Goal: Task Accomplishment & Management: Use online tool/utility

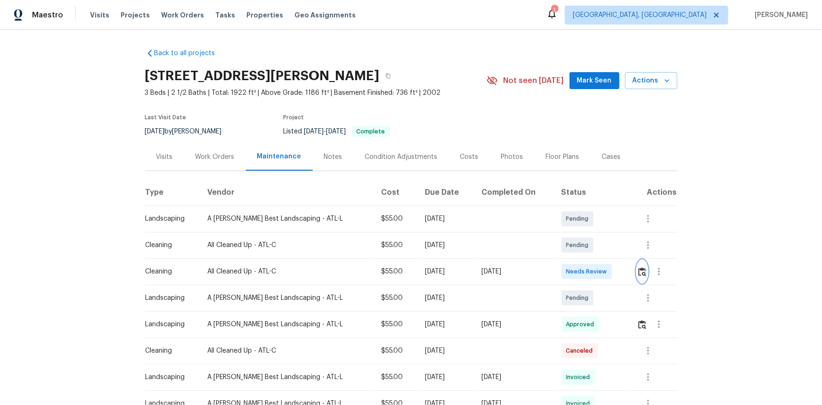
click at [638, 274] on img "button" at bounding box center [642, 271] width 8 height 9
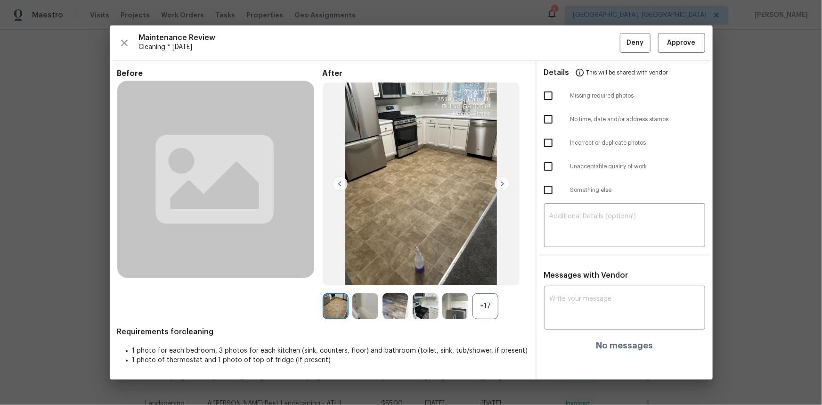
click at [486, 308] on div "+17" at bounding box center [486, 306] width 26 height 26
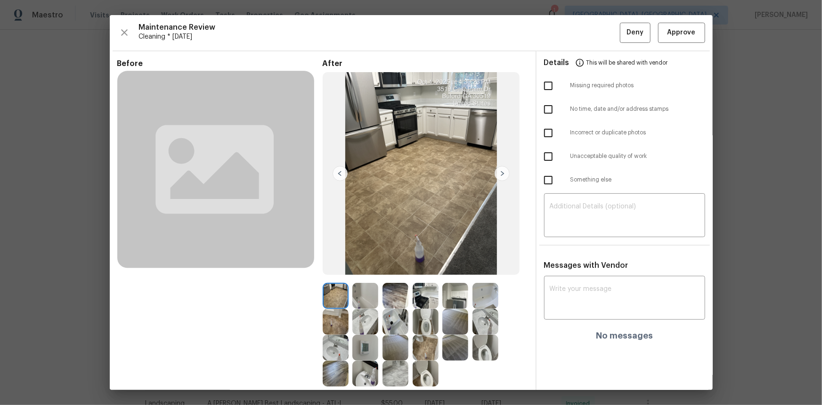
click at [362, 346] on img at bounding box center [365, 348] width 26 height 26
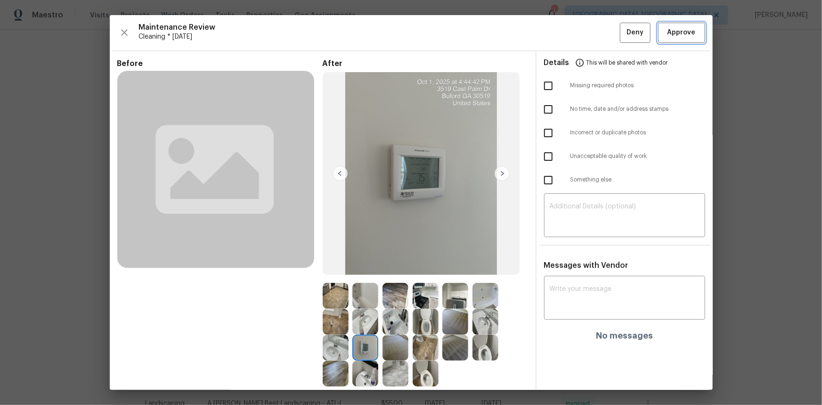
click at [658, 33] on button "Approve" at bounding box center [681, 33] width 47 height 20
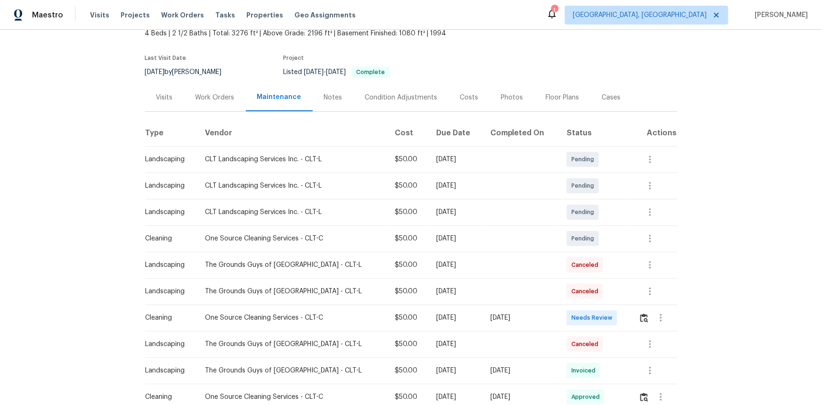
scroll to position [171, 0]
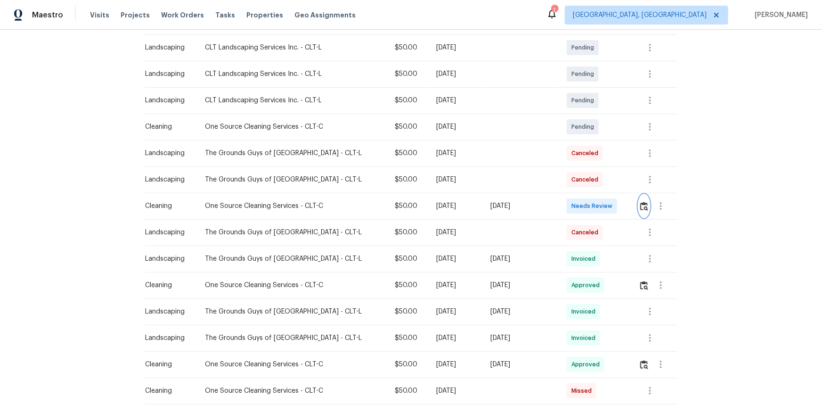
click at [585, 200] on button "button" at bounding box center [644, 206] width 11 height 23
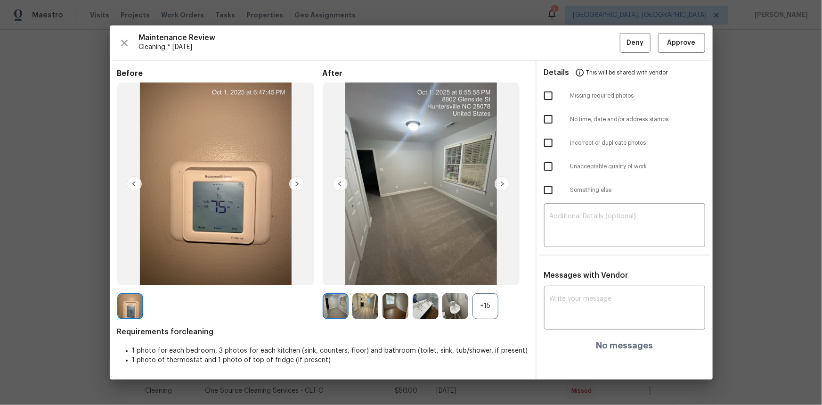
click at [482, 270] on div "+15" at bounding box center [486, 306] width 26 height 26
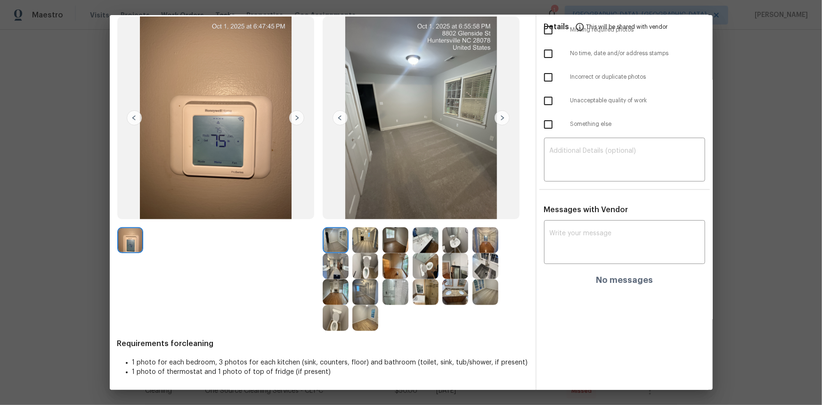
scroll to position [57, 0]
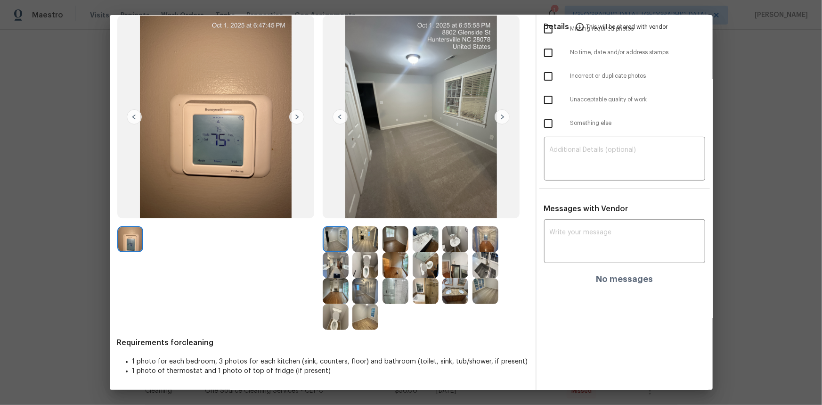
click at [417, 269] on img at bounding box center [426, 265] width 26 height 26
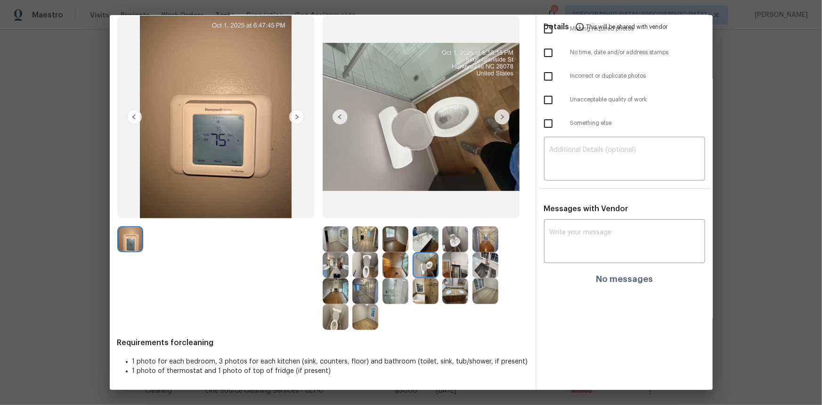
click at [417, 269] on img at bounding box center [426, 265] width 26 height 26
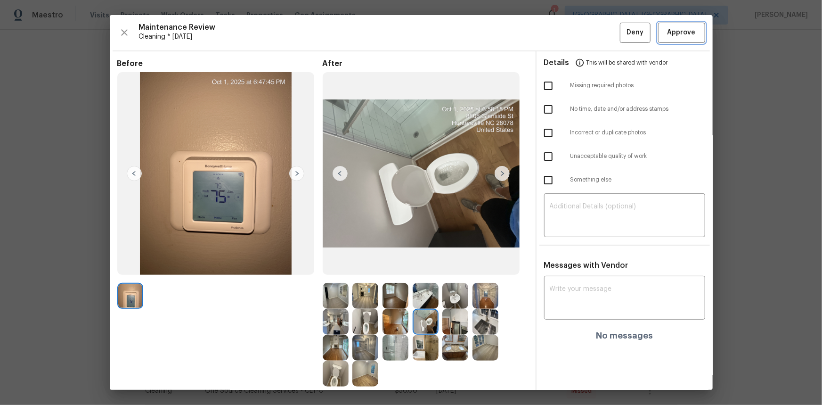
click at [585, 33] on span "Approve" at bounding box center [682, 33] width 28 height 12
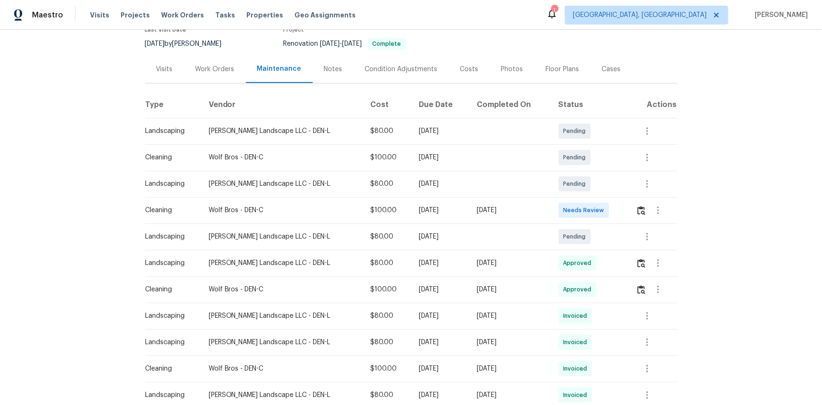
scroll to position [128, 0]
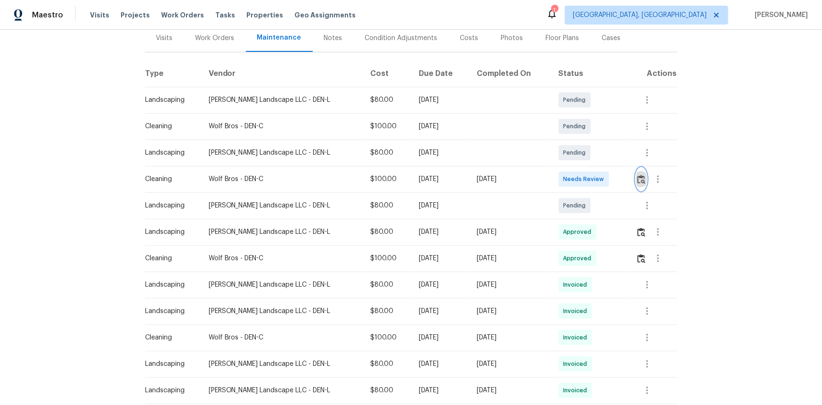
click at [585, 175] on img "button" at bounding box center [642, 179] width 8 height 9
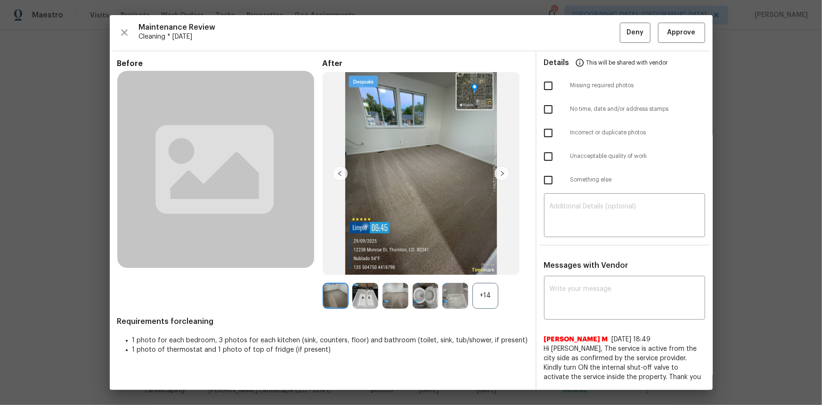
click at [486, 270] on div "+14" at bounding box center [486, 296] width 26 height 26
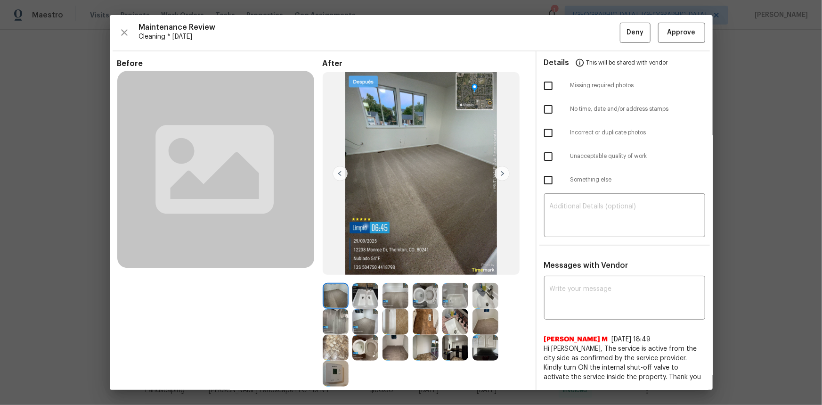
click at [329, 270] on img at bounding box center [336, 373] width 26 height 26
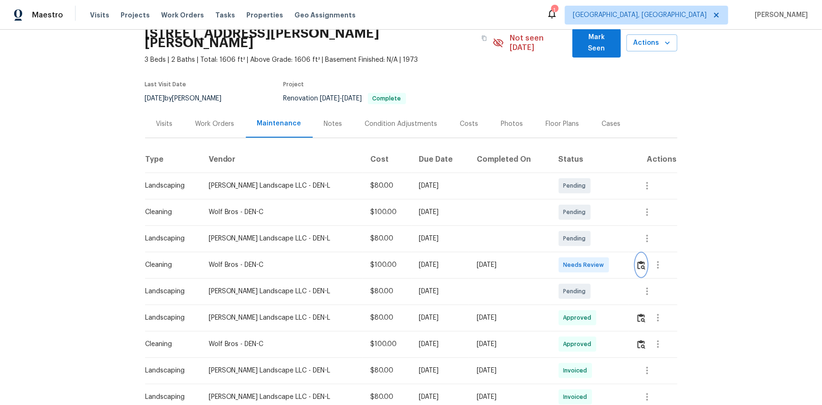
scroll to position [0, 0]
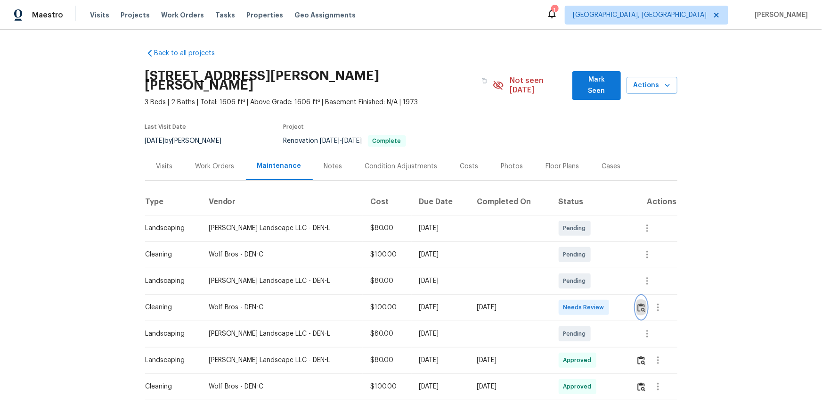
click at [585, 270] on img "button" at bounding box center [642, 307] width 8 height 9
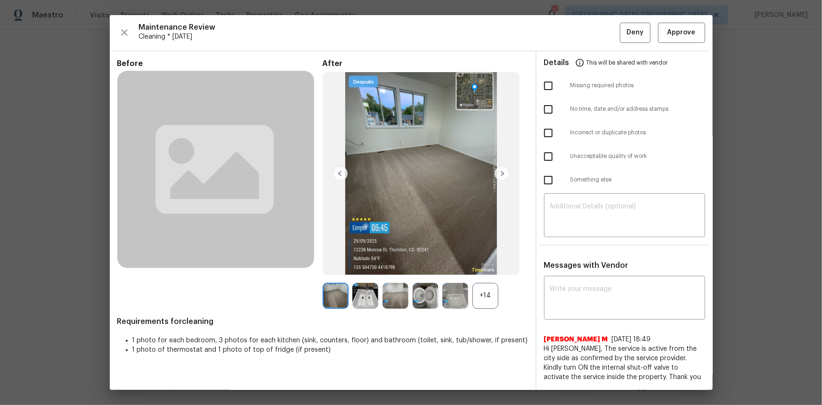
click at [476, 270] on div "+14" at bounding box center [486, 296] width 26 height 26
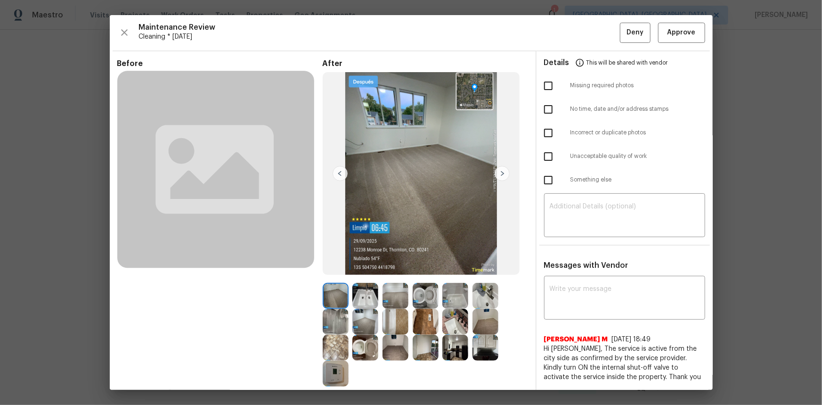
click at [332, 270] on img at bounding box center [336, 373] width 26 height 26
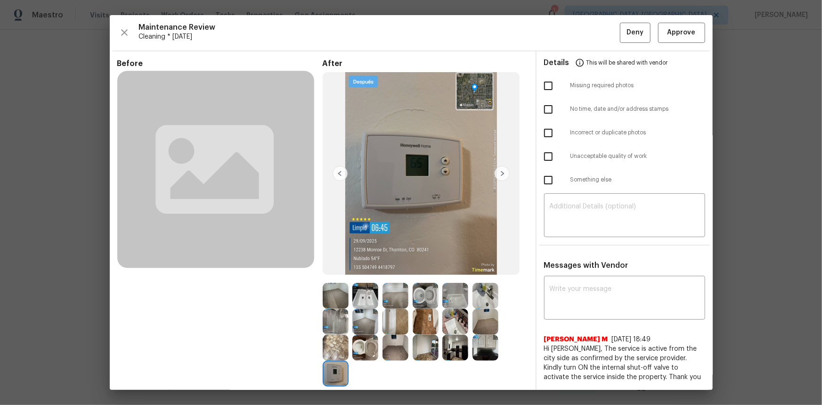
click at [332, 270] on img at bounding box center [336, 373] width 26 height 26
click at [585, 24] on button "Approve" at bounding box center [681, 33] width 47 height 20
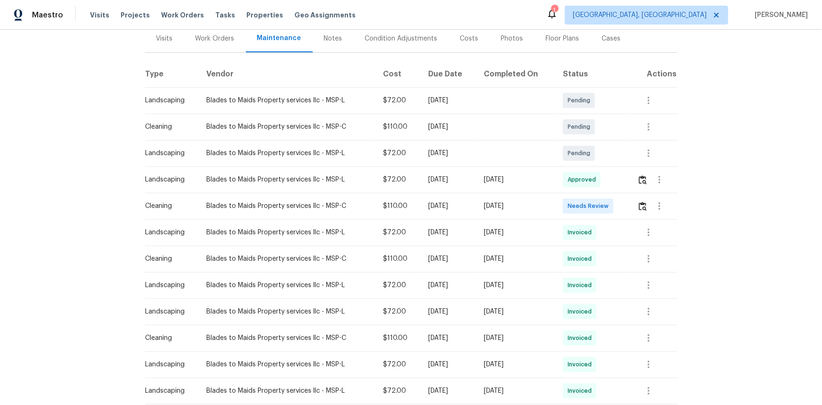
scroll to position [128, 0]
click at [649, 253] on icon "button" at bounding box center [648, 258] width 11 height 11
click at [650, 260] on li "View details" at bounding box center [670, 264] width 66 height 16
click at [693, 313] on div at bounding box center [411, 202] width 822 height 405
click at [650, 332] on icon "button" at bounding box center [648, 337] width 11 height 11
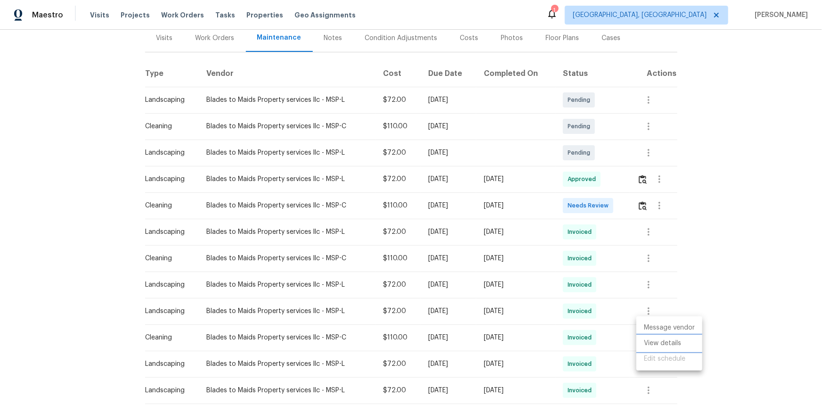
click at [656, 342] on li "View details" at bounding box center [670, 343] width 66 height 16
click at [741, 213] on div at bounding box center [411, 202] width 822 height 405
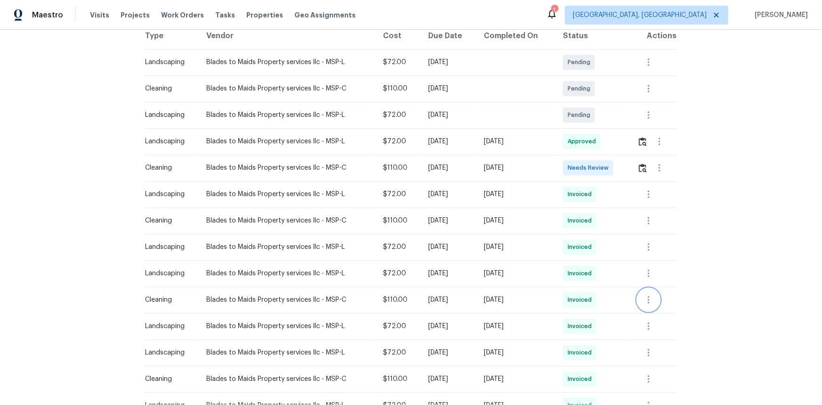
scroll to position [171, 0]
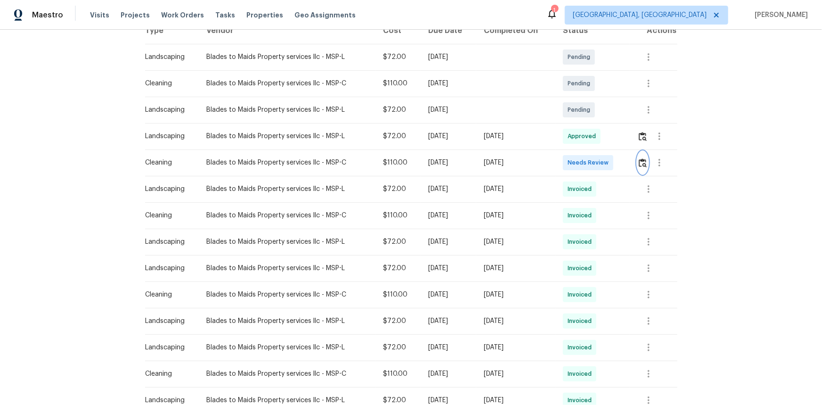
click at [639, 158] on img "button" at bounding box center [643, 162] width 8 height 9
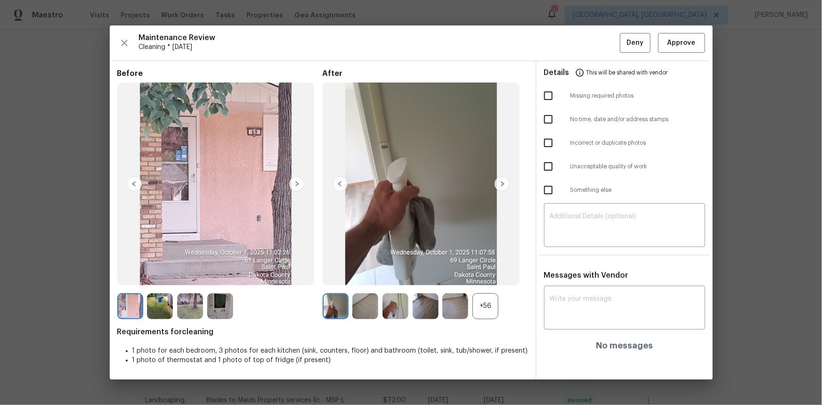
click at [476, 306] on div "+56" at bounding box center [486, 306] width 26 height 26
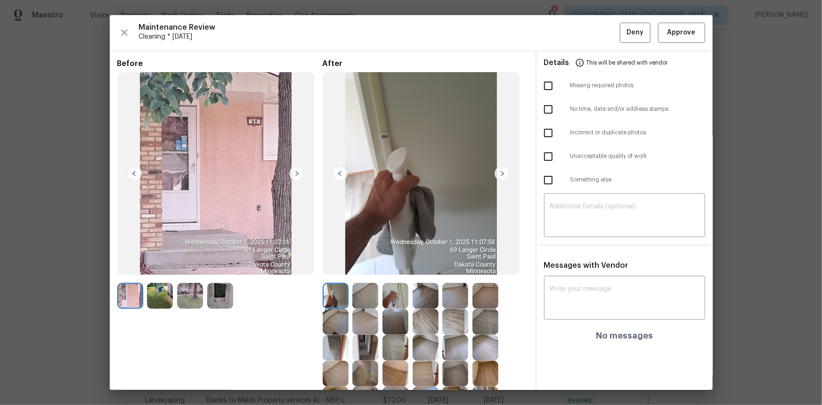
click at [218, 297] on img at bounding box center [220, 296] width 26 height 26
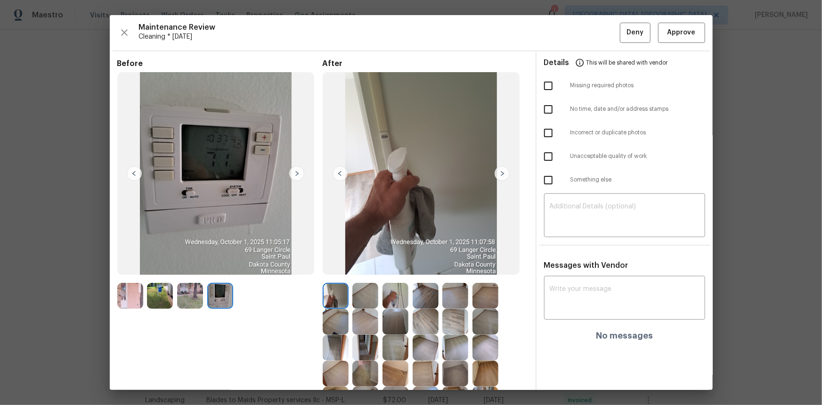
click at [368, 349] on img at bounding box center [365, 348] width 26 height 26
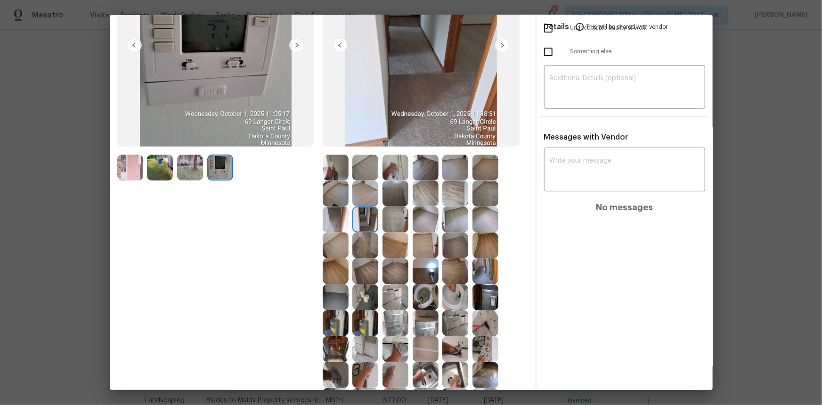
click at [447, 292] on img at bounding box center [455, 297] width 26 height 26
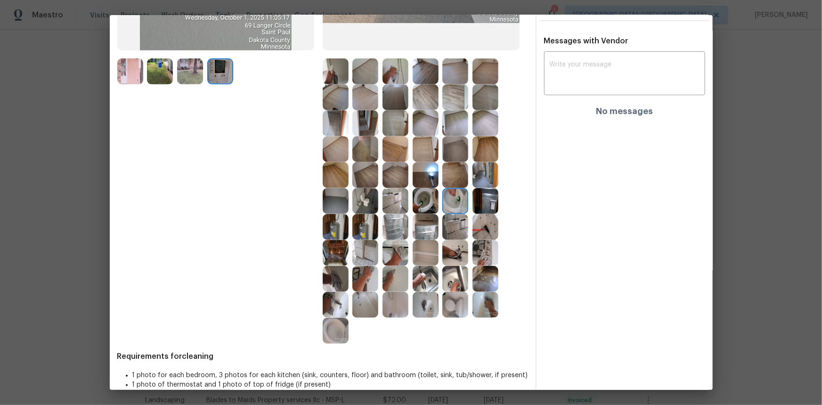
scroll to position [238, 0]
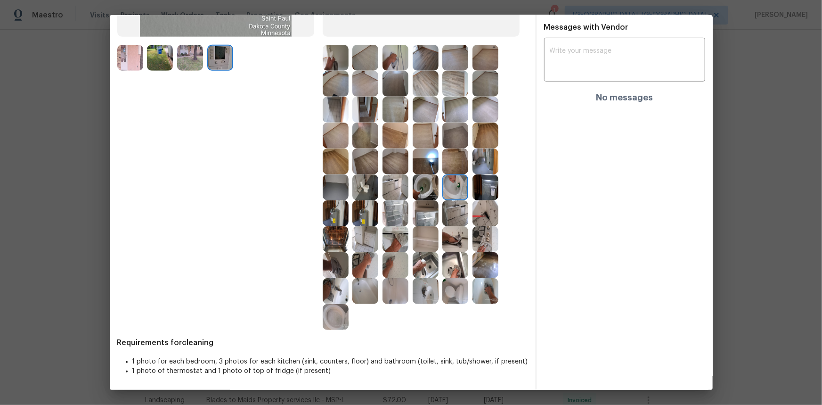
click at [334, 317] on img at bounding box center [336, 317] width 26 height 26
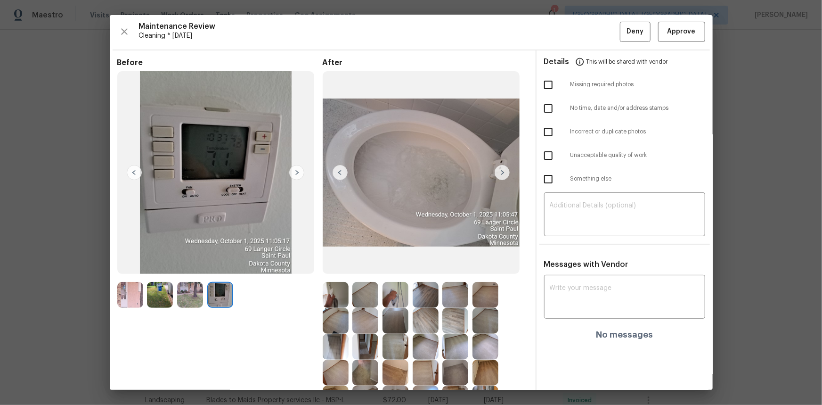
scroll to position [0, 0]
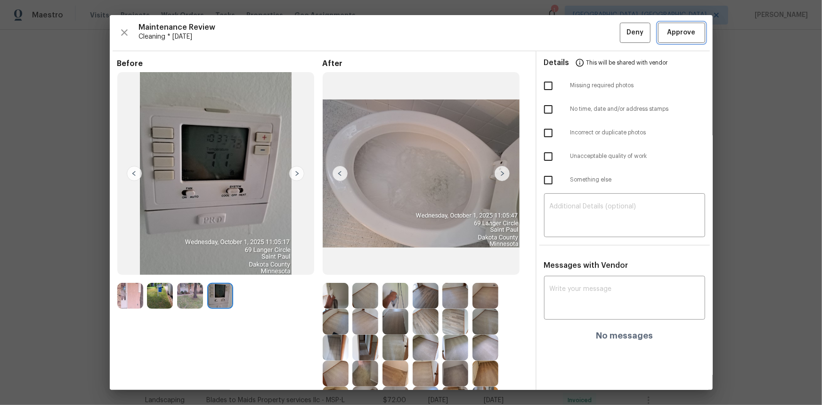
click at [678, 25] on button "Approve" at bounding box center [681, 33] width 47 height 20
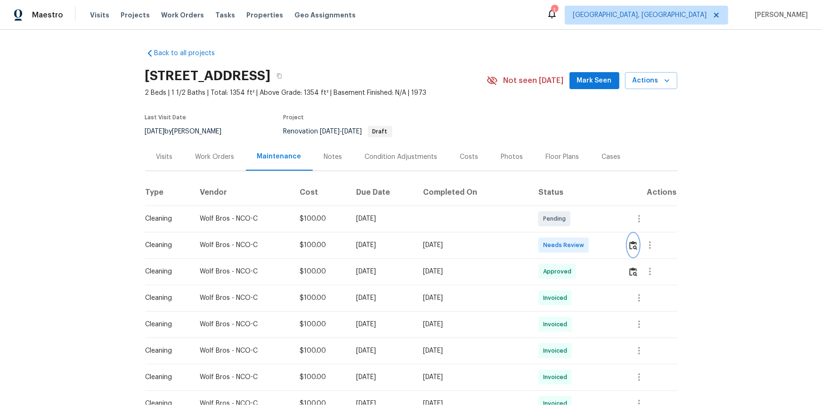
click at [585, 247] on img "button" at bounding box center [634, 245] width 8 height 9
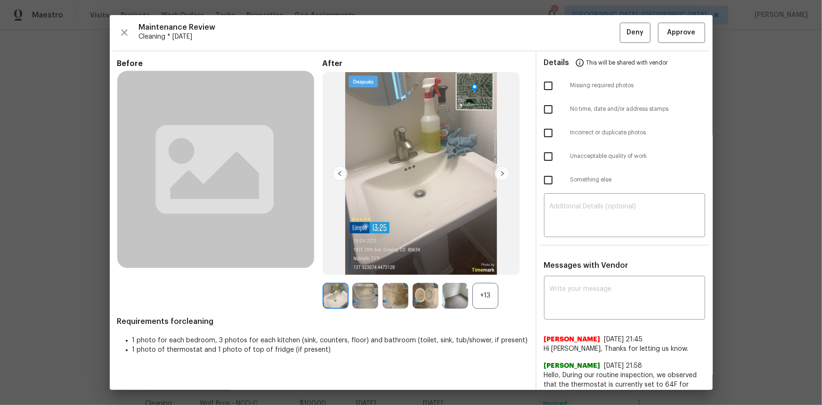
click at [482, 270] on div "+13" at bounding box center [486, 296] width 26 height 26
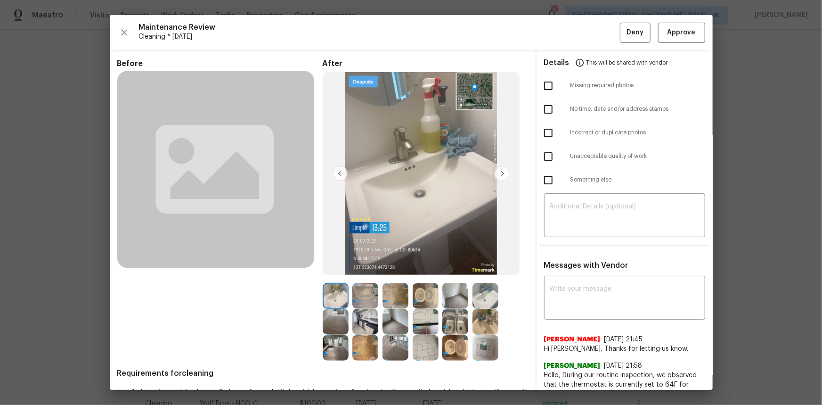
click at [488, 270] on img at bounding box center [486, 348] width 26 height 26
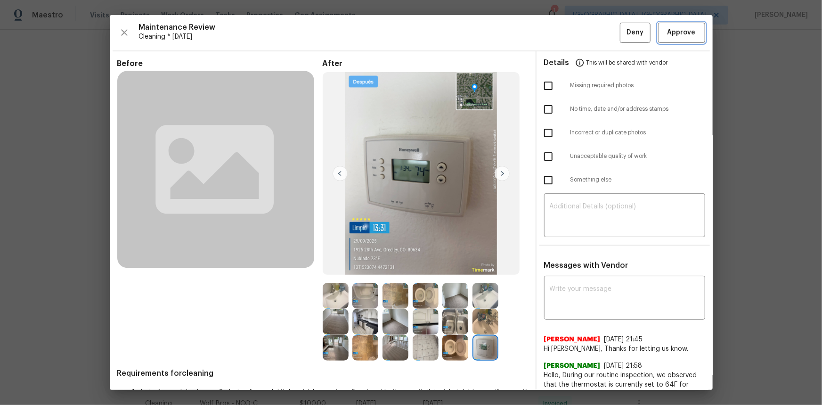
click at [585, 33] on span "Approve" at bounding box center [682, 33] width 28 height 12
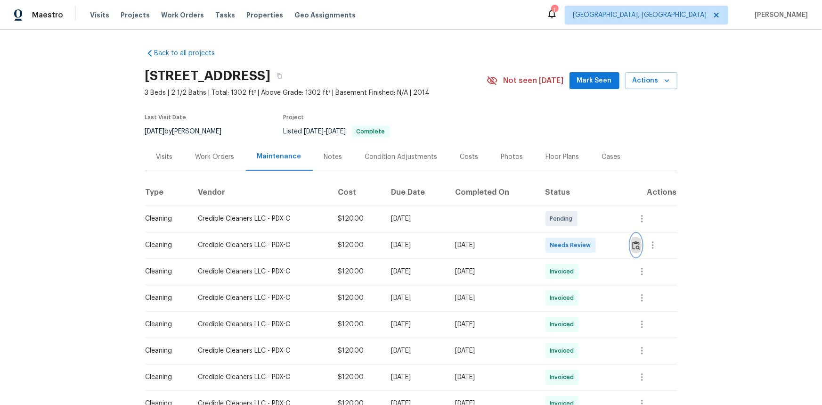
click at [634, 245] on img "button" at bounding box center [636, 245] width 8 height 9
click at [632, 244] on img "button" at bounding box center [636, 245] width 8 height 9
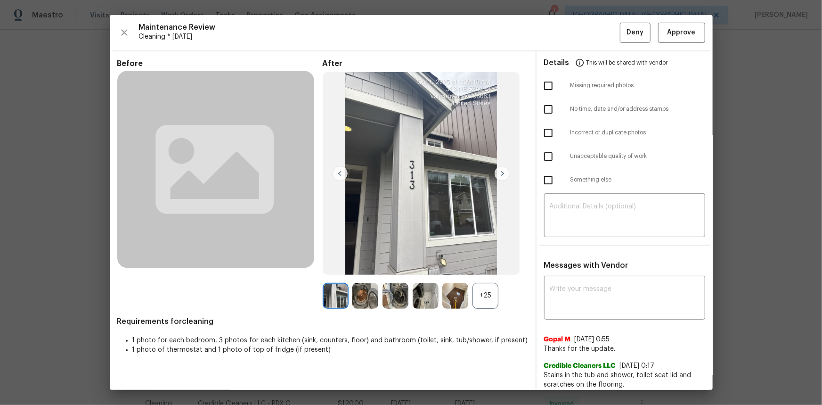
click at [483, 302] on div "+25" at bounding box center [486, 296] width 26 height 26
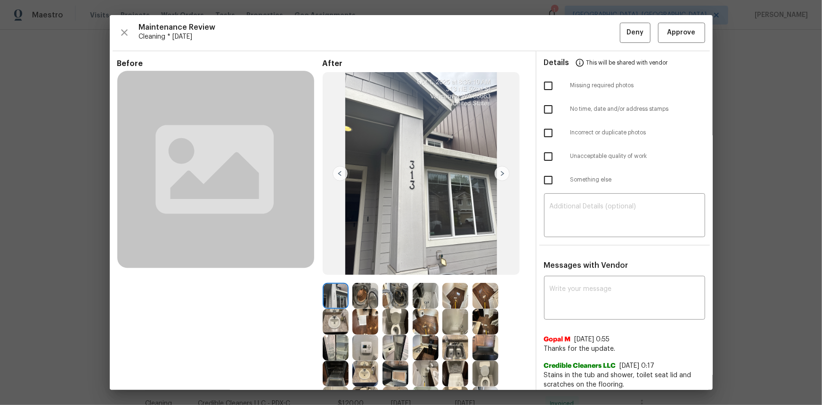
click at [360, 349] on img at bounding box center [365, 348] width 26 height 26
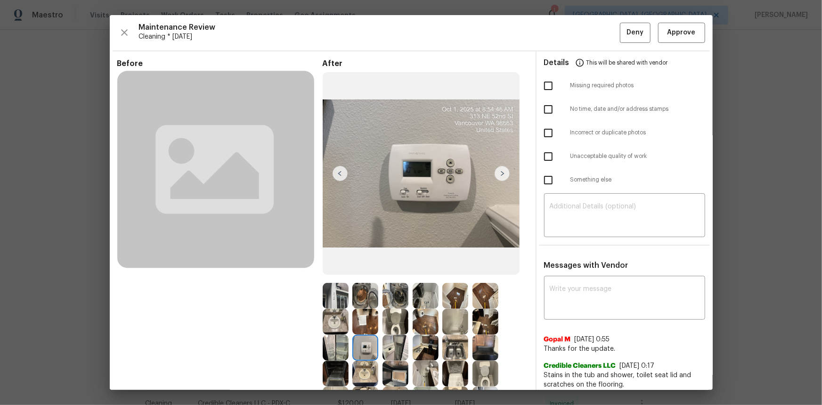
click at [360, 349] on img at bounding box center [365, 348] width 26 height 26
click at [678, 38] on button "Approve" at bounding box center [681, 33] width 47 height 20
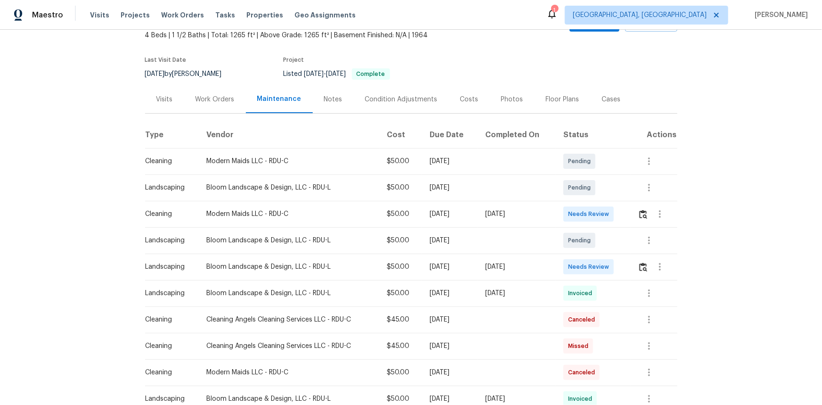
scroll to position [42, 0]
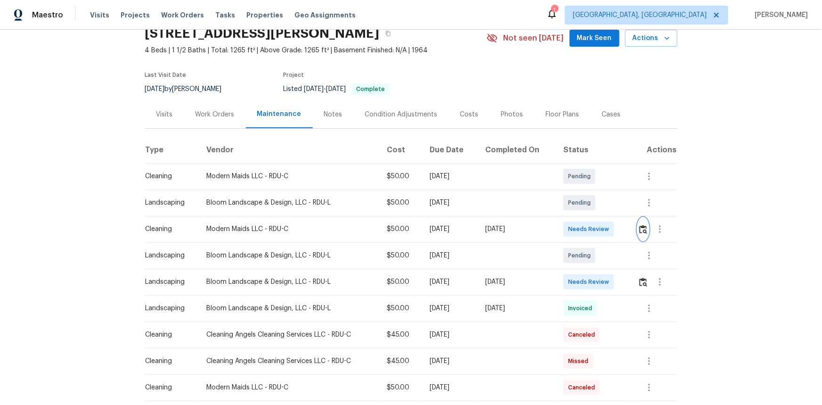
click at [585, 228] on img "button" at bounding box center [643, 229] width 8 height 9
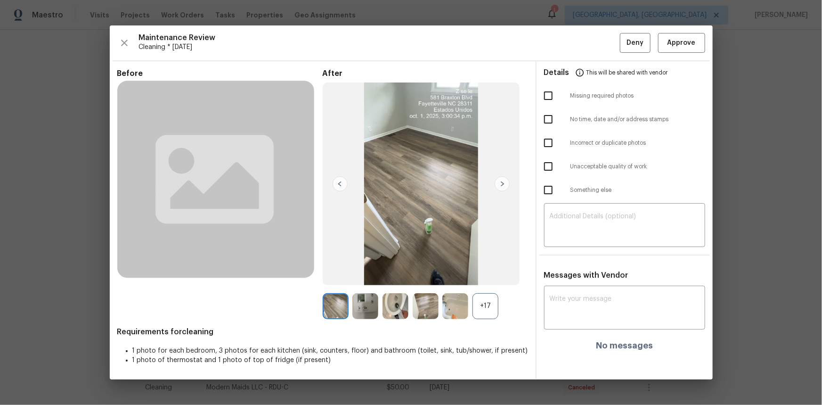
click at [489, 270] on div "+17" at bounding box center [486, 306] width 26 height 26
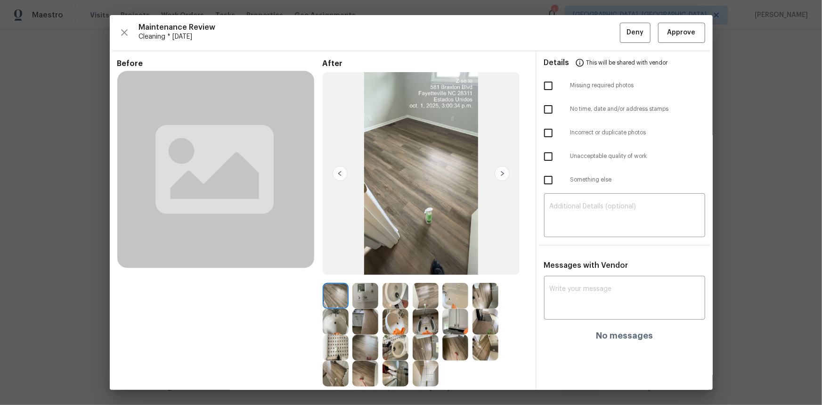
click at [364, 270] on img at bounding box center [365, 296] width 26 height 26
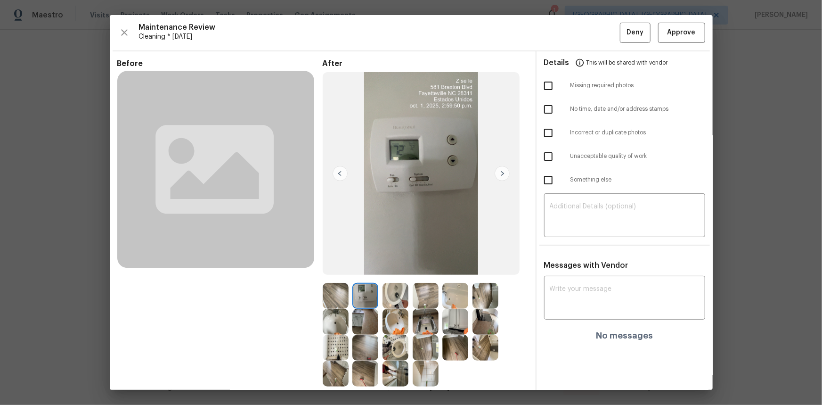
click at [364, 270] on img at bounding box center [365, 296] width 26 height 26
click at [585, 40] on button "Approve" at bounding box center [681, 33] width 47 height 20
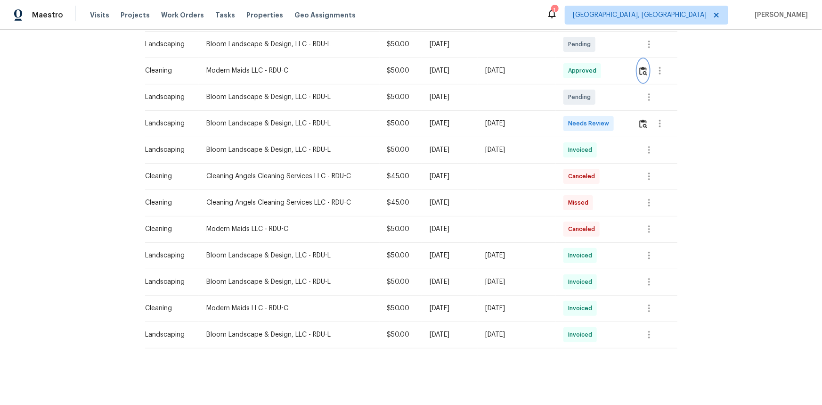
scroll to position [0, 0]
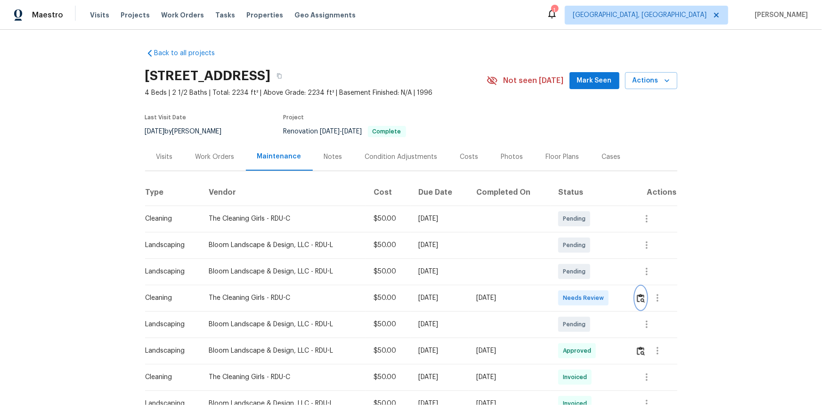
click at [585, 270] on img "button" at bounding box center [641, 298] width 8 height 9
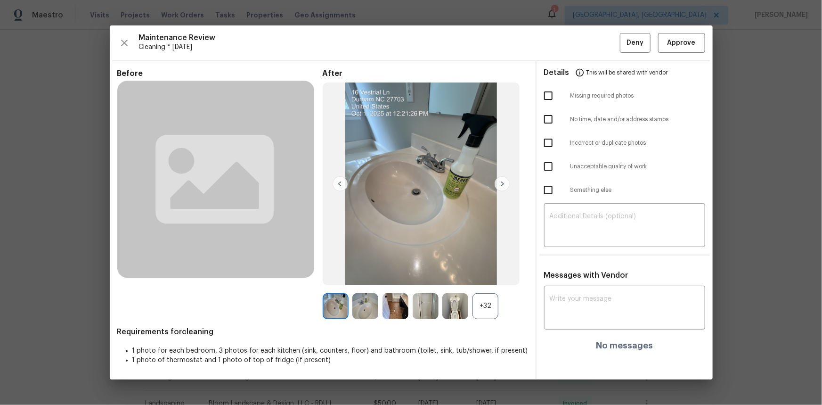
click at [483, 270] on div "+32" at bounding box center [486, 306] width 26 height 26
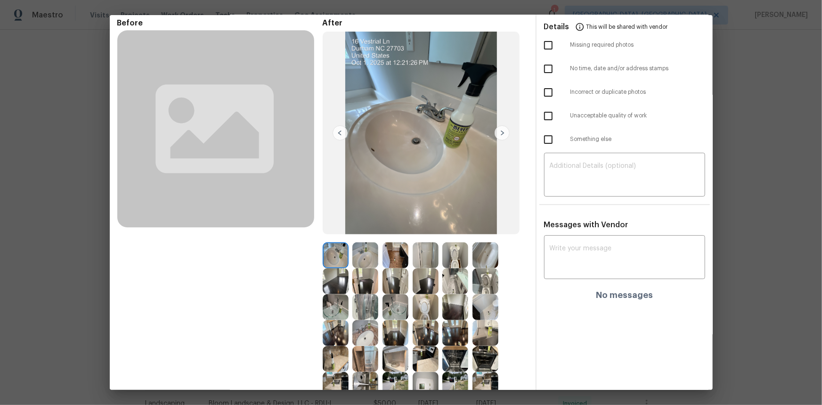
scroll to position [85, 0]
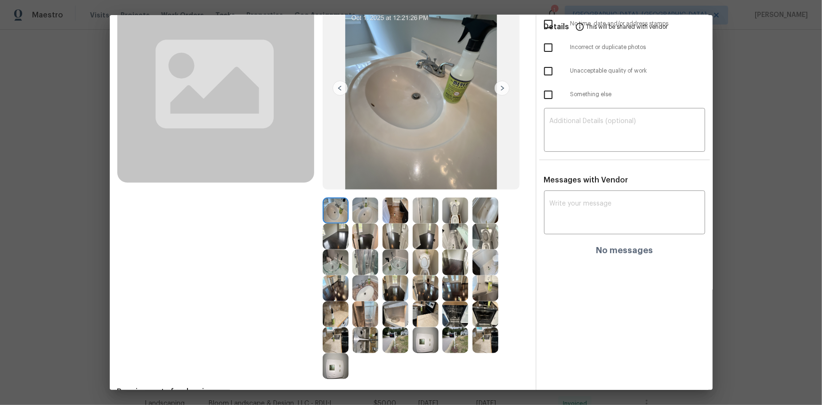
click at [424, 270] on img at bounding box center [426, 340] width 26 height 26
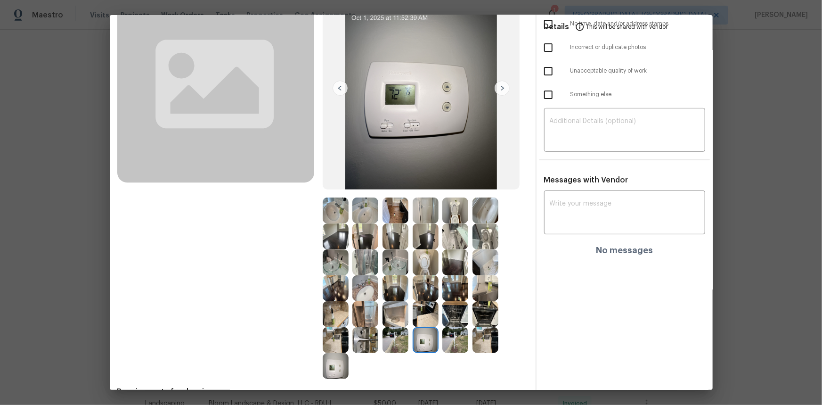
click at [424, 270] on img at bounding box center [426, 340] width 26 height 26
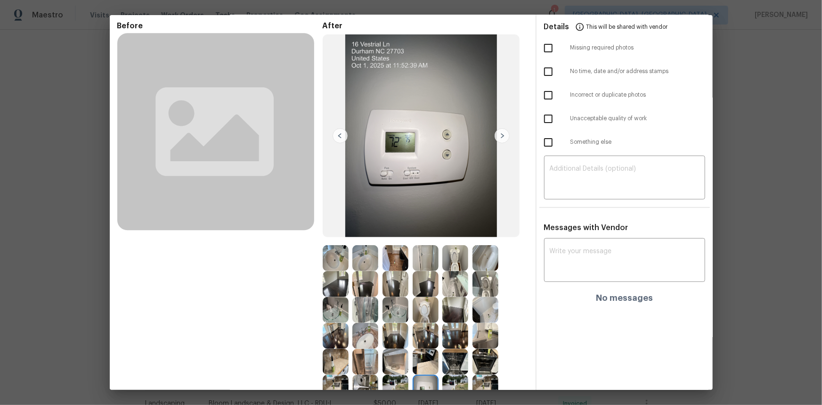
scroll to position [0, 0]
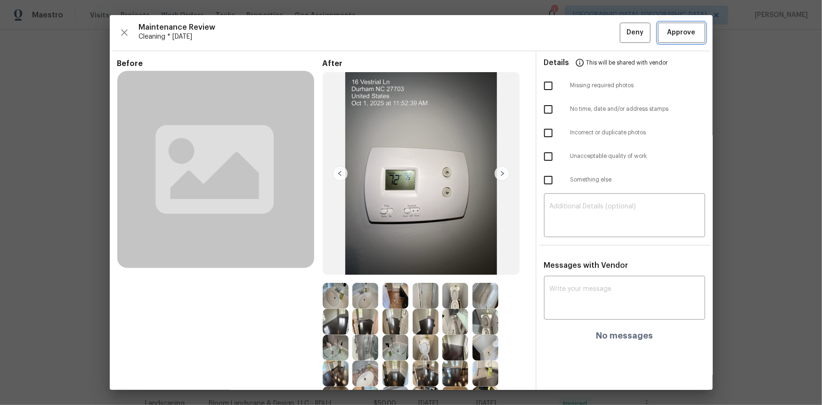
click at [585, 27] on span "Approve" at bounding box center [682, 33] width 28 height 12
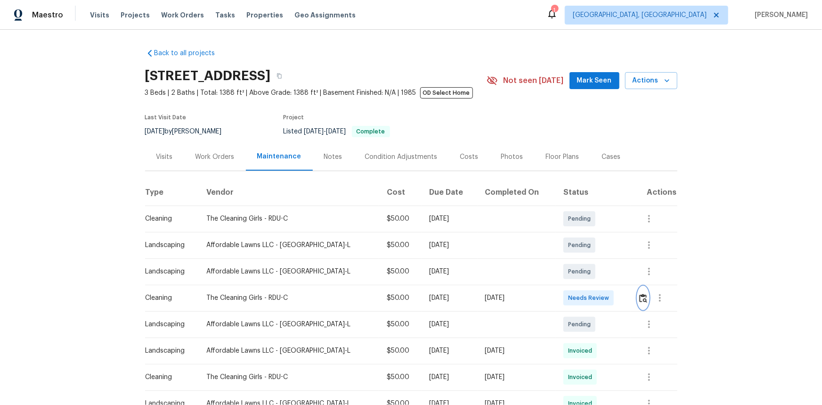
click at [585, 270] on img "button" at bounding box center [643, 298] width 8 height 9
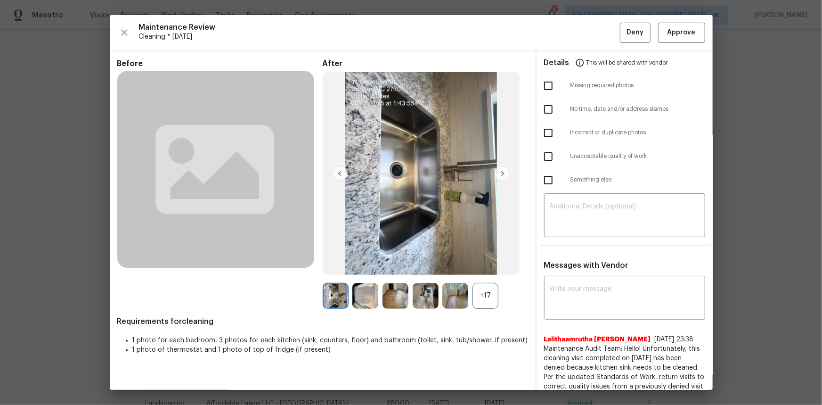
click at [484, 270] on div "+17" at bounding box center [486, 296] width 26 height 26
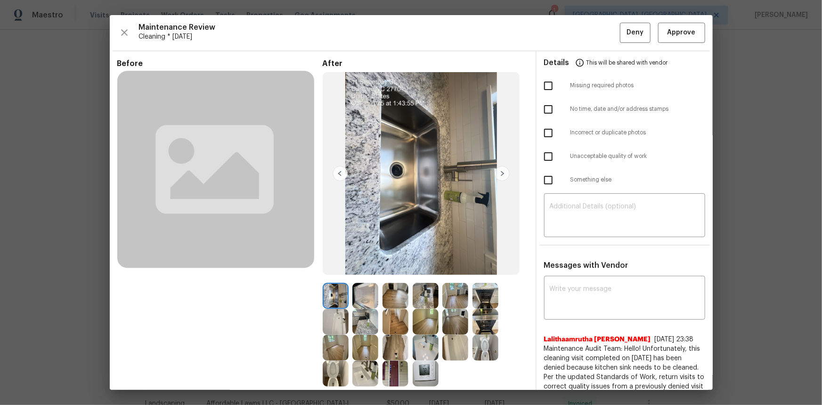
click at [424, 270] on img at bounding box center [426, 373] width 26 height 26
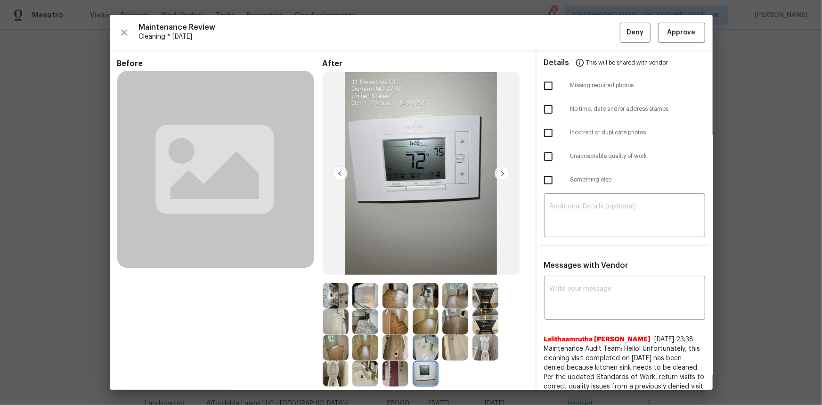
click at [424, 270] on img at bounding box center [426, 373] width 26 height 26
click at [585, 33] on span "Approve" at bounding box center [682, 33] width 28 height 12
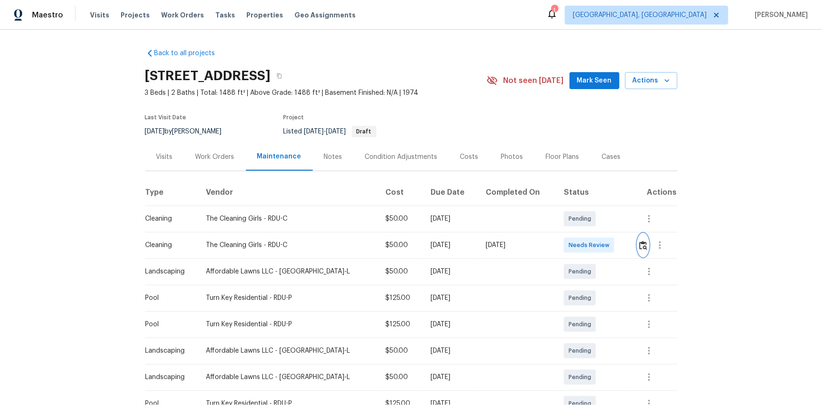
click at [585, 248] on img "button" at bounding box center [643, 245] width 8 height 9
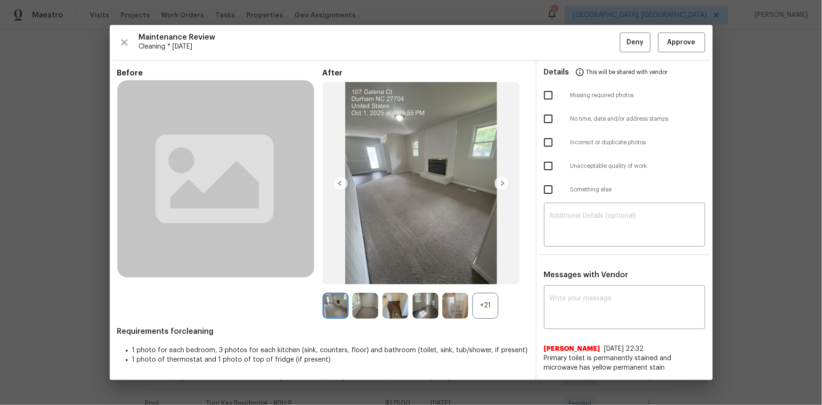
click at [482, 270] on div "After +21" at bounding box center [425, 193] width 205 height 250
click at [484, 270] on div "+21" at bounding box center [486, 306] width 26 height 26
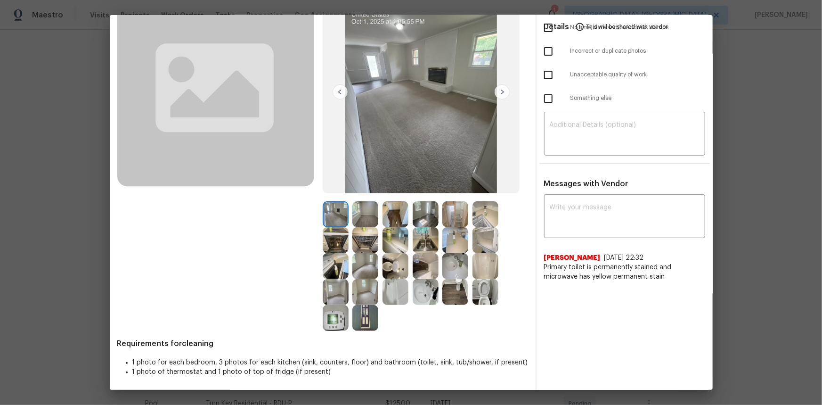
scroll to position [82, 0]
click at [319, 270] on div "Before" at bounding box center [219, 152] width 205 height 353
click at [328, 270] on img at bounding box center [336, 317] width 26 height 26
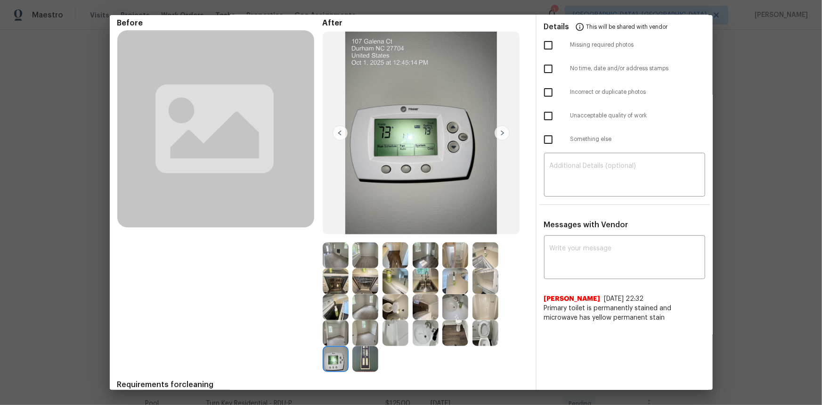
scroll to position [0, 0]
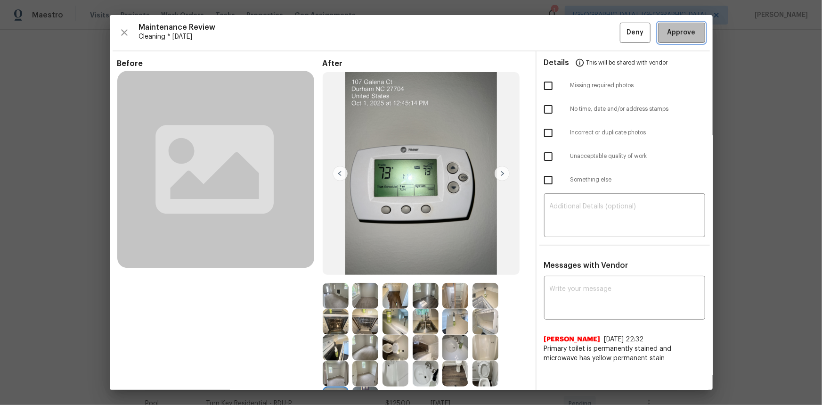
click at [585, 38] on span "Approve" at bounding box center [682, 33] width 28 height 12
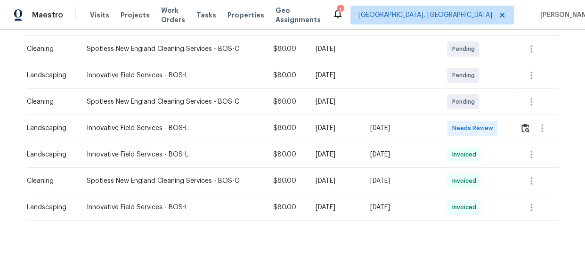
scroll to position [205, 0]
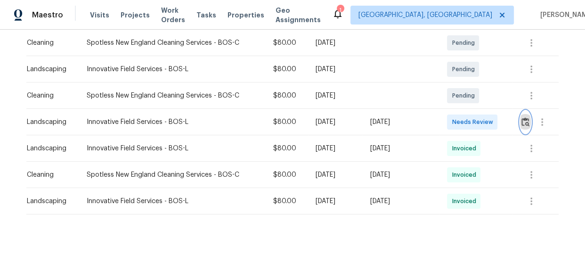
click at [524, 120] on img "button" at bounding box center [526, 121] width 8 height 9
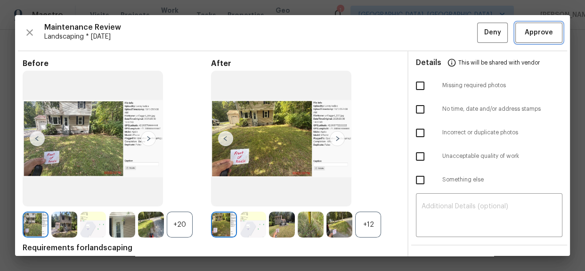
click at [541, 28] on span "Approve" at bounding box center [539, 33] width 28 height 12
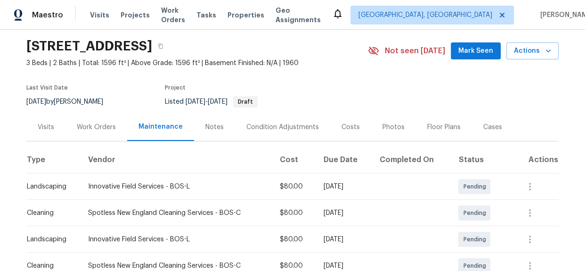
scroll to position [0, 0]
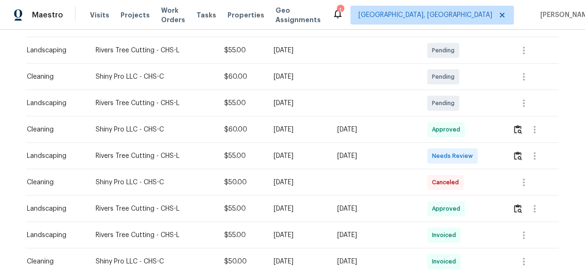
scroll to position [171, 0]
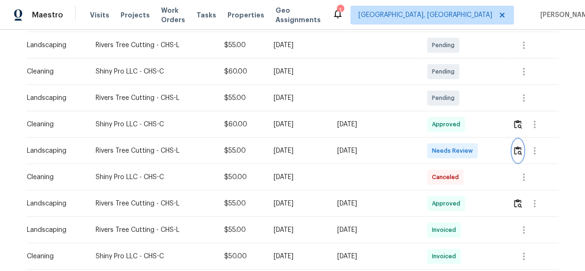
click at [518, 150] on img "button" at bounding box center [518, 150] width 8 height 9
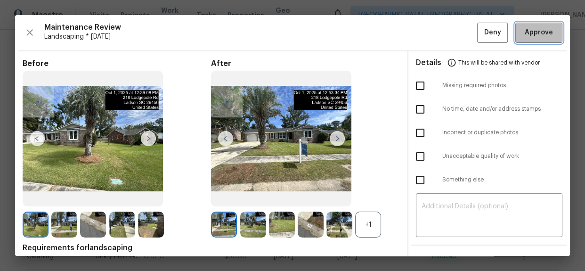
click at [531, 29] on span "Approve" at bounding box center [539, 33] width 28 height 12
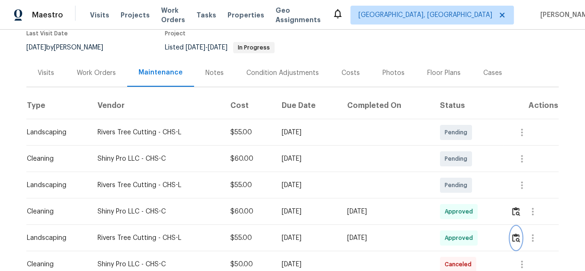
scroll to position [0, 0]
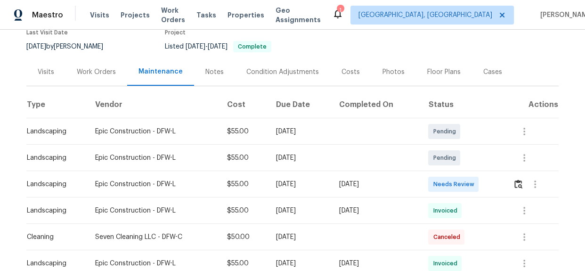
scroll to position [171, 0]
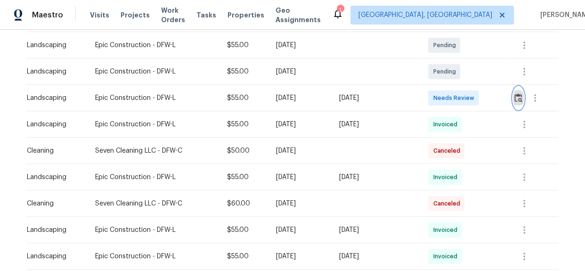
click at [517, 98] on img "button" at bounding box center [519, 97] width 8 height 9
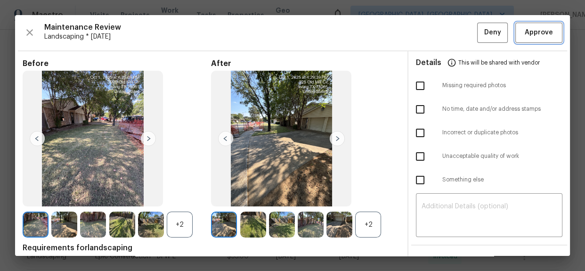
click at [529, 32] on span "Approve" at bounding box center [539, 33] width 28 height 12
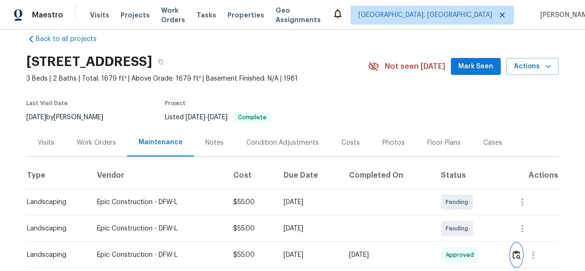
scroll to position [0, 0]
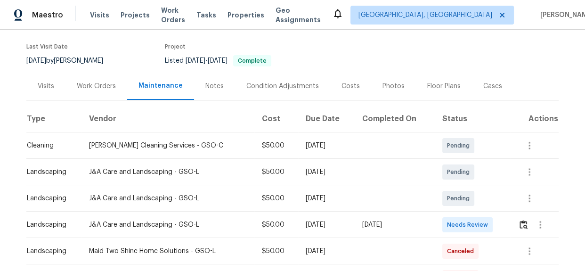
scroll to position [85, 0]
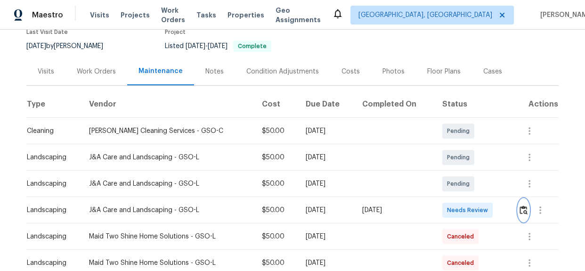
click at [521, 212] on img "button" at bounding box center [524, 209] width 8 height 9
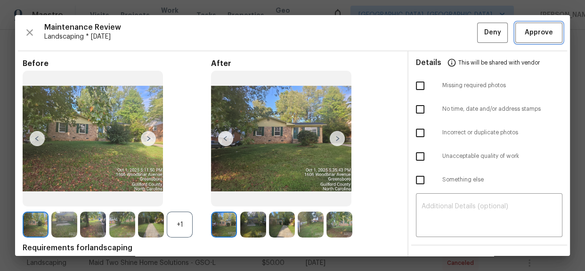
click at [525, 30] on span "Approve" at bounding box center [539, 33] width 28 height 12
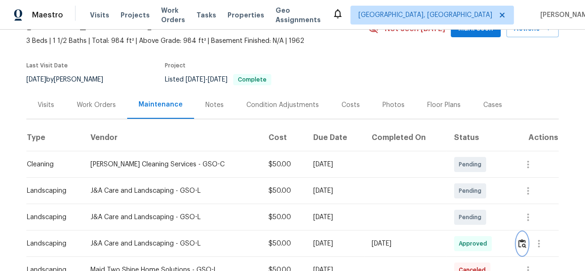
scroll to position [0, 0]
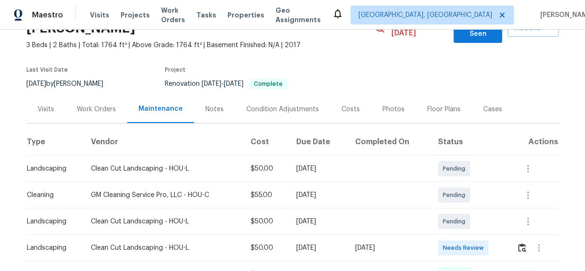
scroll to position [171, 0]
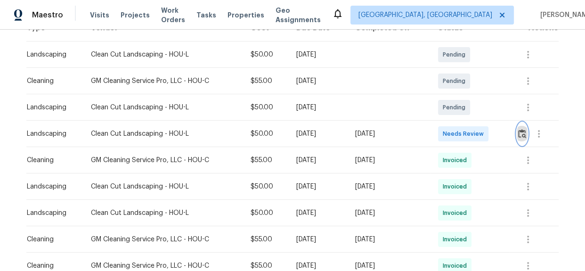
click at [518, 129] on img "button" at bounding box center [522, 133] width 8 height 9
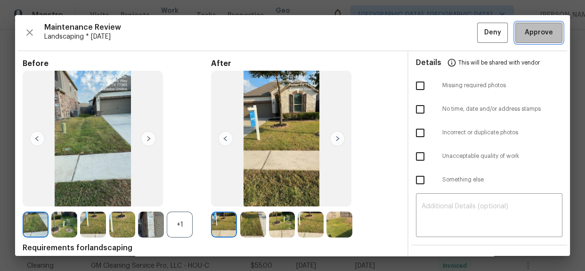
drag, startPoint x: 532, startPoint y: 34, endPoint x: 542, endPoint y: 51, distance: 19.4
click at [532, 34] on span "Approve" at bounding box center [539, 33] width 28 height 12
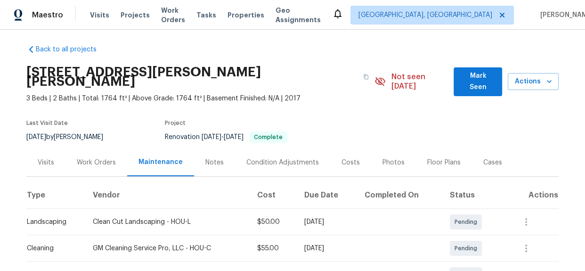
scroll to position [0, 0]
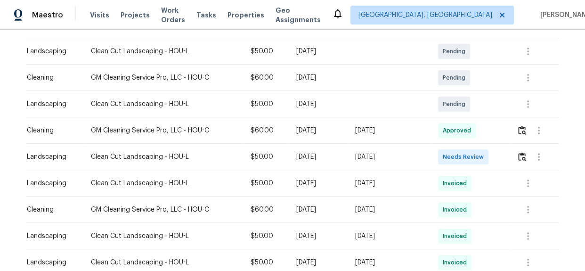
scroll to position [171, 0]
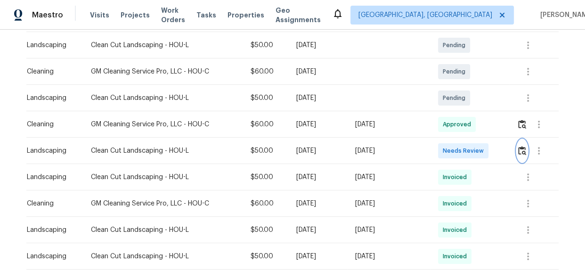
click at [520, 154] on img "button" at bounding box center [522, 150] width 8 height 9
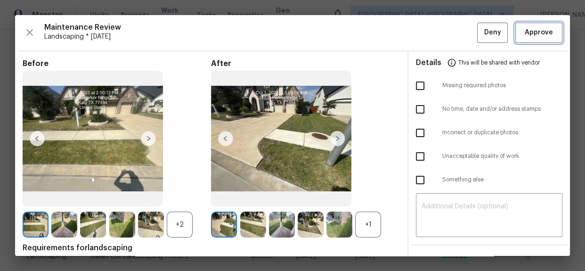
click at [525, 34] on span "Approve" at bounding box center [539, 33] width 28 height 12
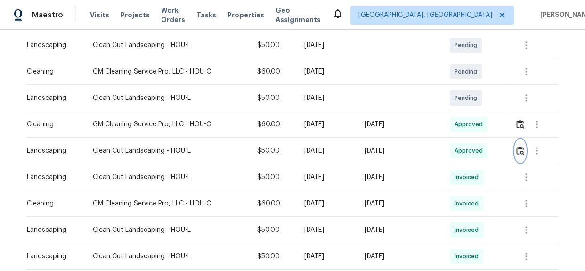
scroll to position [0, 0]
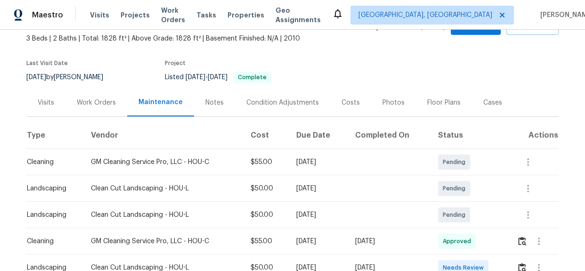
scroll to position [97, 0]
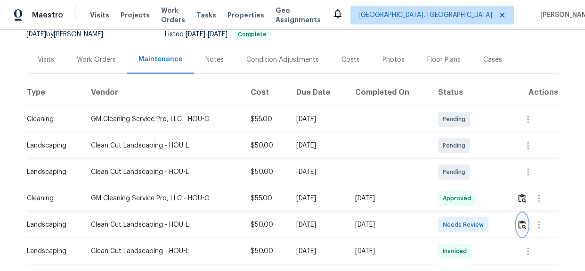
click at [521, 226] on img "button" at bounding box center [522, 224] width 8 height 9
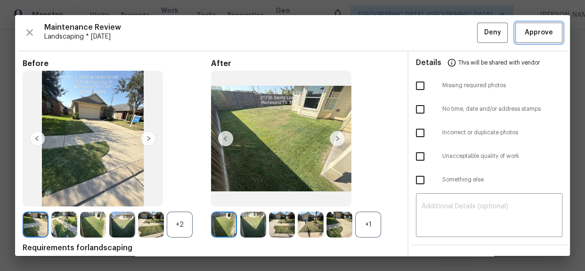
click at [539, 33] on span "Approve" at bounding box center [539, 33] width 28 height 12
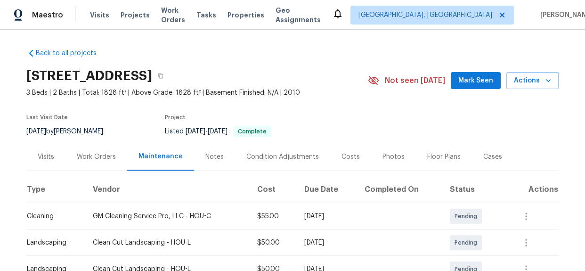
scroll to position [0, 0]
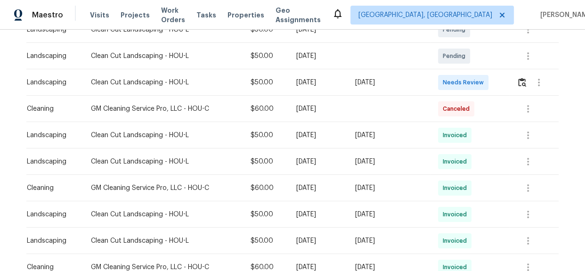
scroll to position [171, 0]
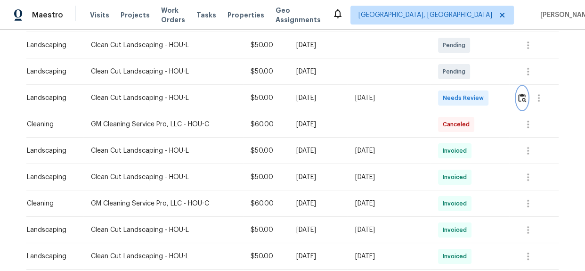
click at [518, 98] on img "button" at bounding box center [522, 97] width 8 height 9
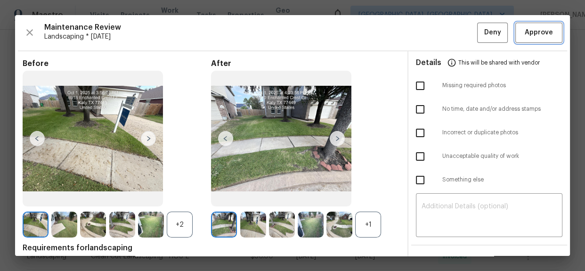
drag, startPoint x: 524, startPoint y: 31, endPoint x: 530, endPoint y: 41, distance: 11.8
click at [525, 31] on span "Approve" at bounding box center [539, 33] width 28 height 12
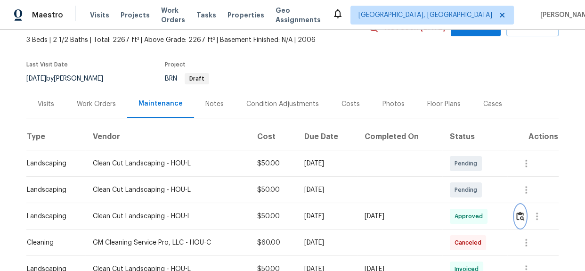
scroll to position [0, 0]
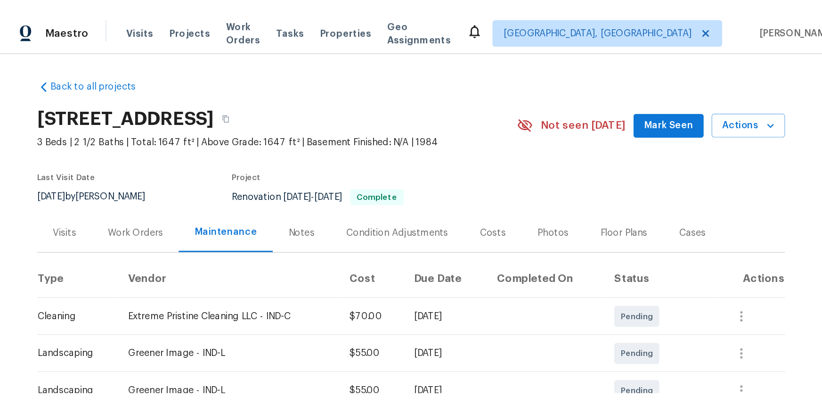
scroll to position [127, 0]
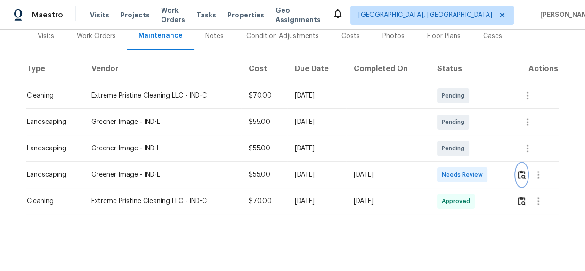
click at [521, 170] on img "button" at bounding box center [522, 174] width 8 height 9
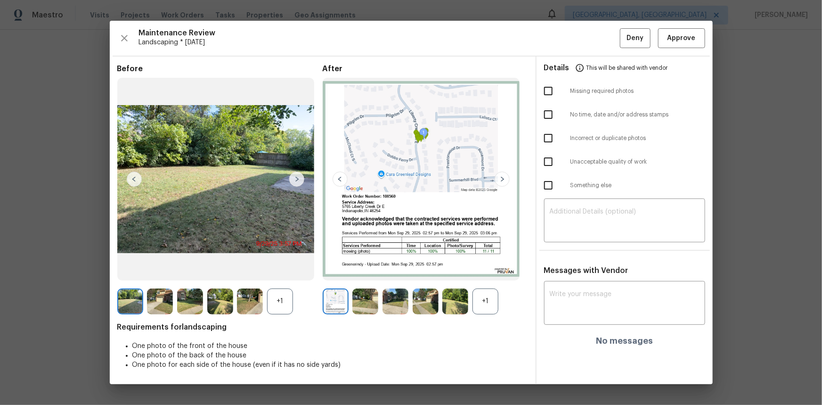
scroll to position [0, 0]
click at [571, 270] on textarea at bounding box center [625, 304] width 150 height 26
paste textarea "Maintenance Audit Team: Hello! Unfortunately, this landscaping visit completed …"
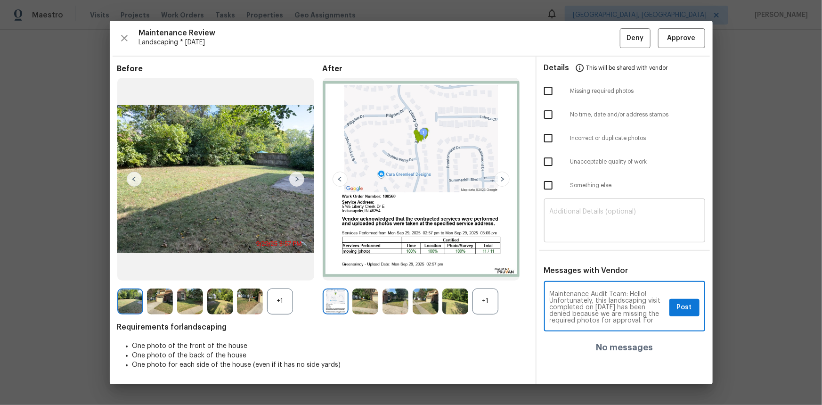
scroll to position [105, 0]
type textarea "Maintenance Audit Team: Hello! Unfortunately, this landscaping visit completed …"
click at [558, 210] on textarea at bounding box center [625, 221] width 150 height 26
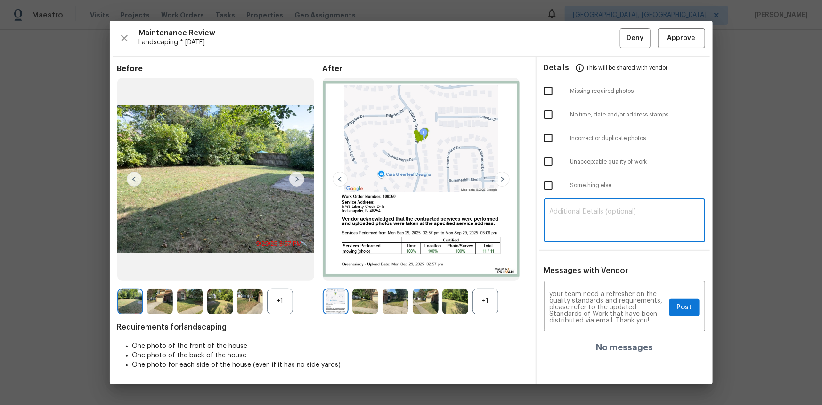
paste textarea "Maintenance Audit Team: Hello! Unfortunately, this landscaping visit completed …"
type textarea "Maintenance Audit Team: Hello! Unfortunately, this landscaping visit completed …"
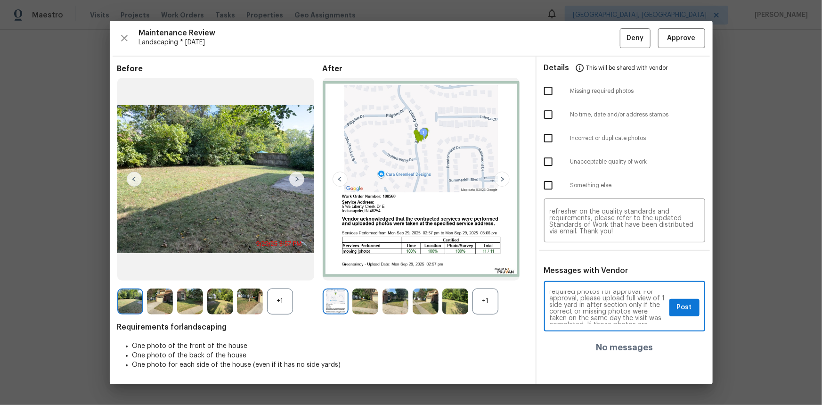
scroll to position [34, 0]
click at [585, 270] on textarea "Maintenance Audit Team: Hello! Unfortunately, this landscaping visit completed …" at bounding box center [608, 307] width 116 height 33
type textarea "Maintenance Audit Team: Hello! Unfortunately, this landscaping visit completed …"
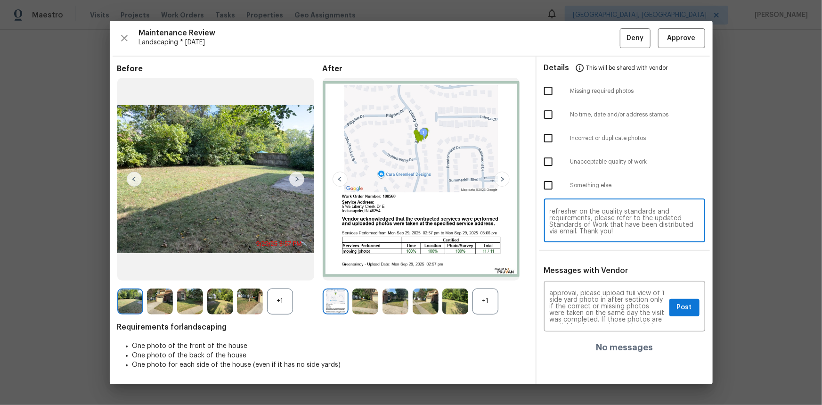
click at [585, 226] on textarea "Maintenance Audit Team: Hello! Unfortunately, this landscaping visit completed …" at bounding box center [625, 221] width 150 height 26
paste textarea "photo"
type textarea "Maintenance Audit Team: Hello! Unfortunately, this landscaping visit completed …"
click at [585, 270] on span "Post" at bounding box center [684, 308] width 15 height 12
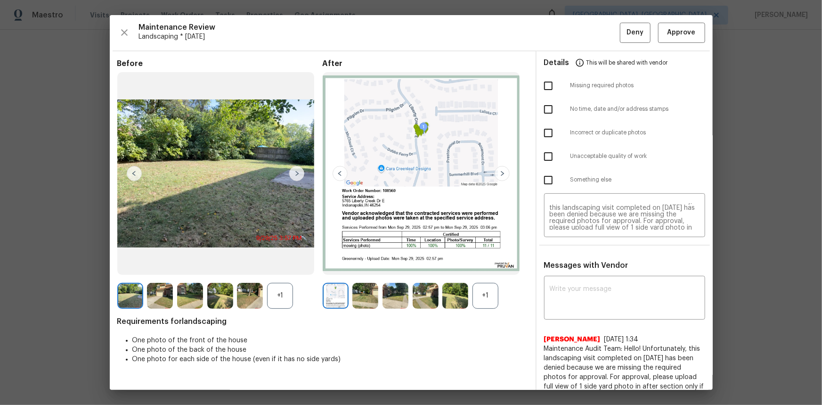
scroll to position [0, 0]
click at [545, 84] on input "checkbox" at bounding box center [549, 86] width 20 height 20
checkbox input "true"
click at [585, 39] on button "Deny" at bounding box center [635, 33] width 31 height 20
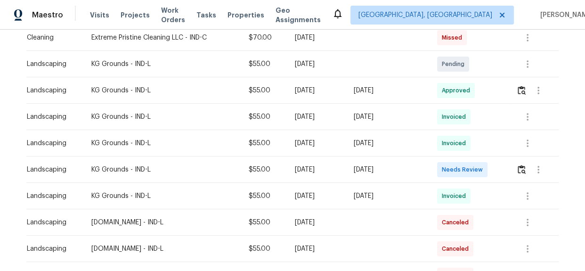
scroll to position [300, 0]
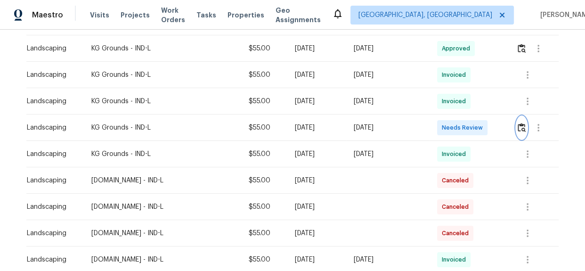
click at [519, 129] on img "button" at bounding box center [522, 127] width 8 height 9
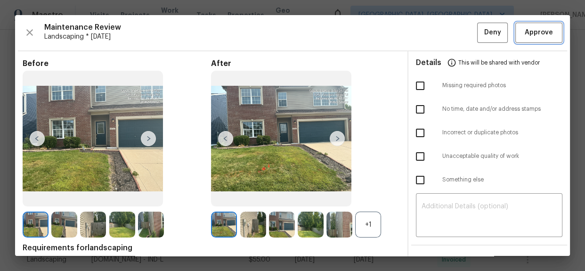
click at [528, 34] on span "Approve" at bounding box center [539, 33] width 28 height 12
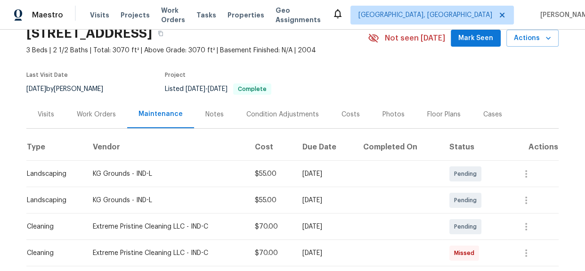
scroll to position [0, 0]
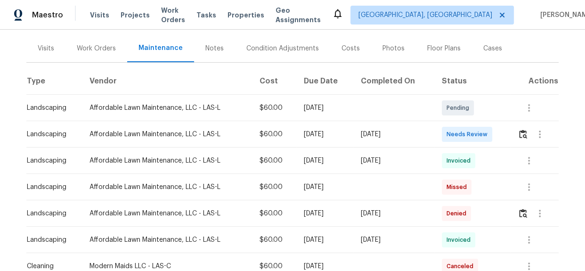
scroll to position [48, 0]
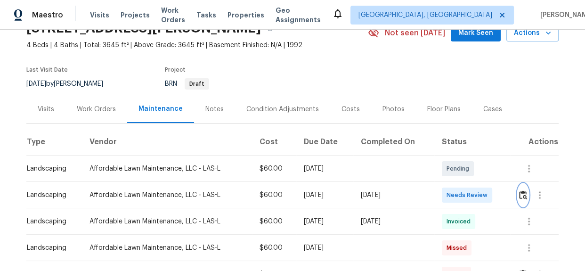
click at [520, 198] on img "button" at bounding box center [523, 194] width 8 height 9
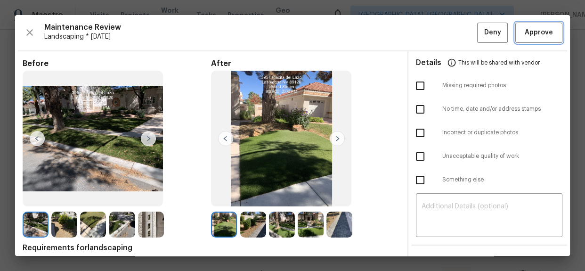
click at [525, 33] on span "Approve" at bounding box center [539, 33] width 28 height 12
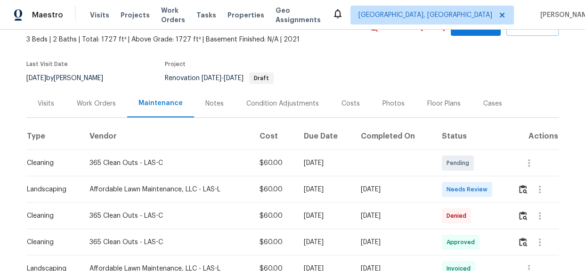
scroll to position [11, 0]
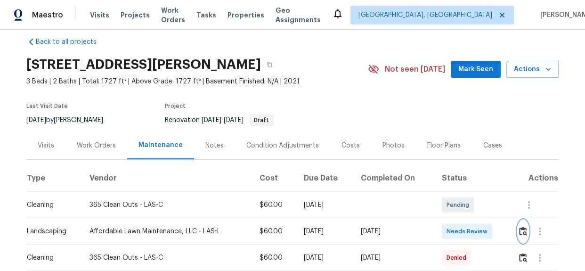
click at [519, 229] on img "button" at bounding box center [523, 231] width 8 height 9
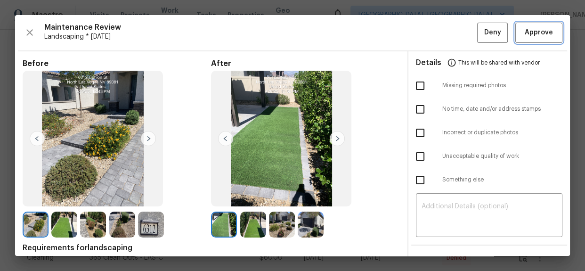
click at [532, 32] on span "Approve" at bounding box center [539, 33] width 28 height 12
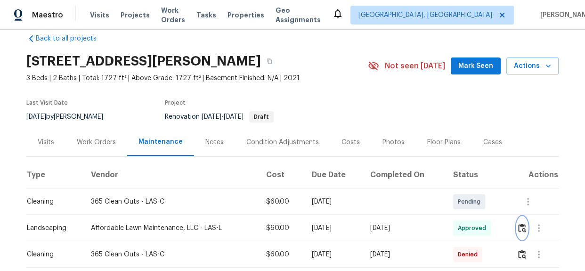
scroll to position [0, 0]
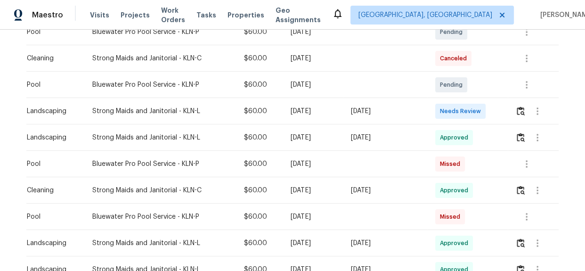
scroll to position [214, 0]
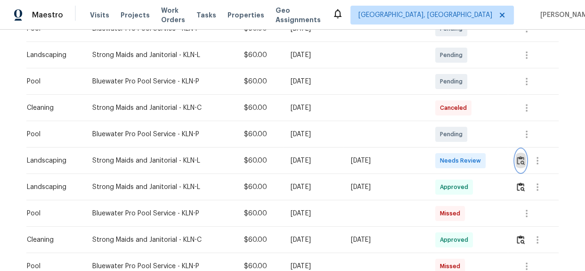
click at [518, 161] on img "button" at bounding box center [521, 160] width 8 height 9
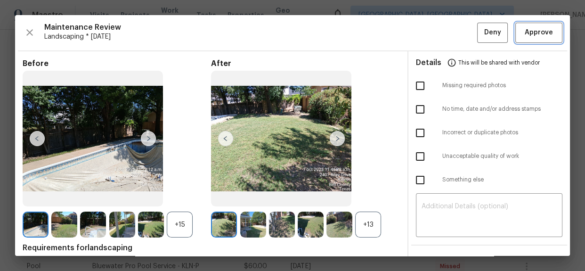
click at [530, 34] on span "Approve" at bounding box center [539, 33] width 28 height 12
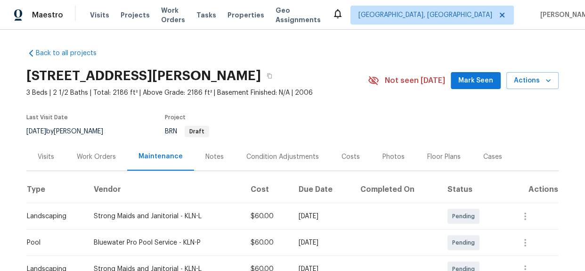
scroll to position [0, 0]
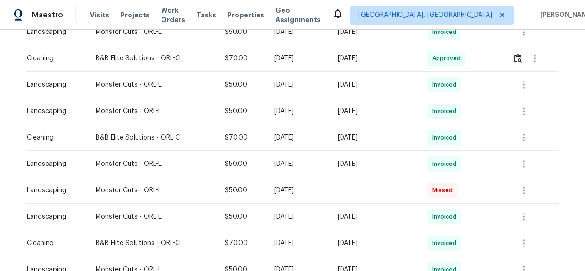
scroll to position [171, 0]
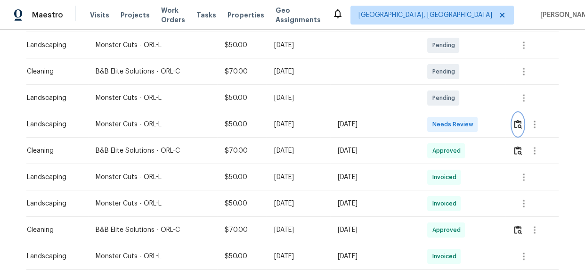
click at [517, 125] on img "button" at bounding box center [518, 124] width 8 height 9
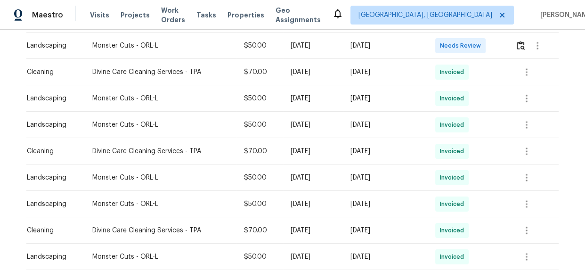
scroll to position [171, 0]
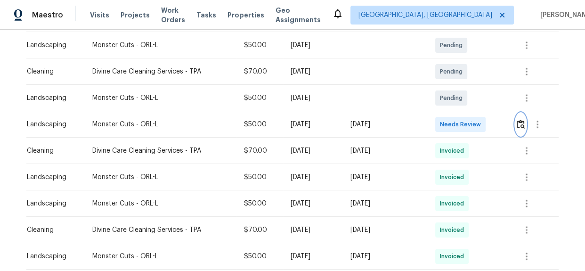
click at [523, 126] on img "button" at bounding box center [521, 124] width 8 height 9
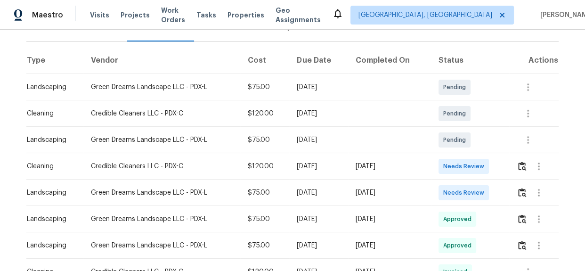
scroll to position [128, 0]
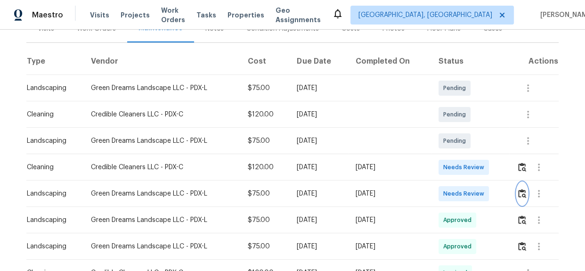
click at [518, 194] on img "button" at bounding box center [522, 193] width 8 height 9
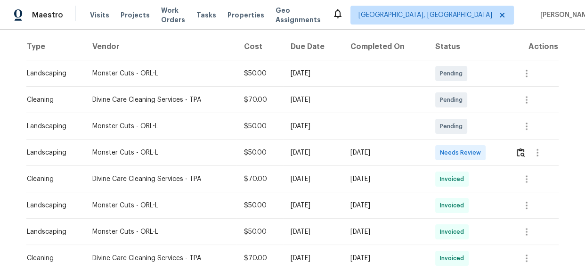
scroll to position [171, 0]
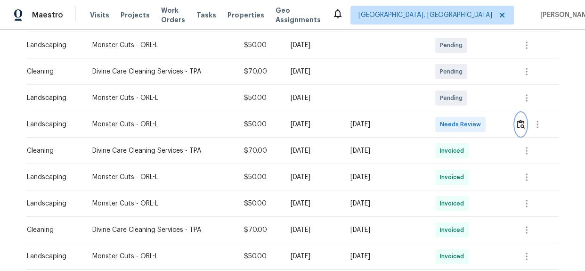
click at [520, 126] on img "button" at bounding box center [521, 124] width 8 height 9
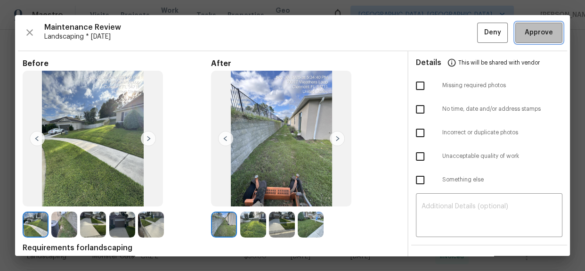
click at [535, 34] on span "Approve" at bounding box center [539, 33] width 28 height 12
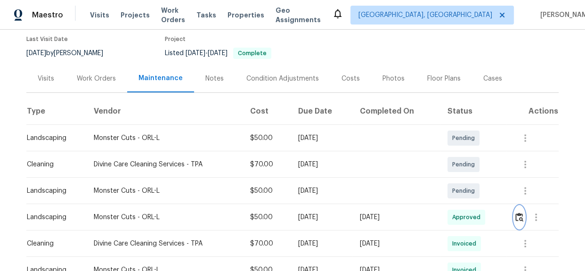
scroll to position [0, 0]
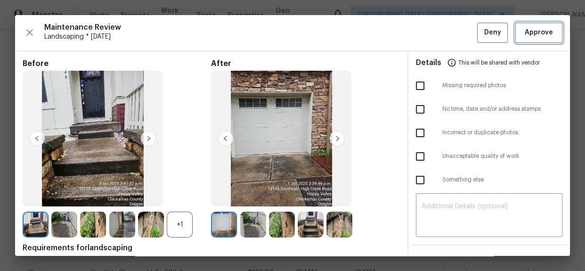
click at [531, 30] on span "Approve" at bounding box center [539, 33] width 28 height 12
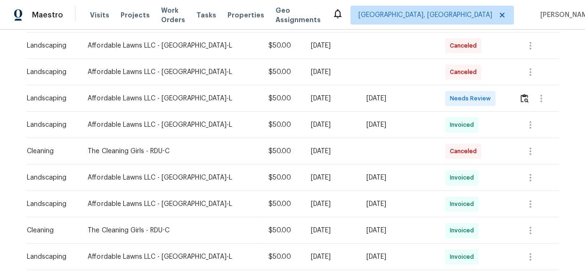
scroll to position [171, 0]
click at [519, 92] on div at bounding box center [538, 98] width 39 height 23
click at [521, 96] on img "button" at bounding box center [525, 97] width 8 height 9
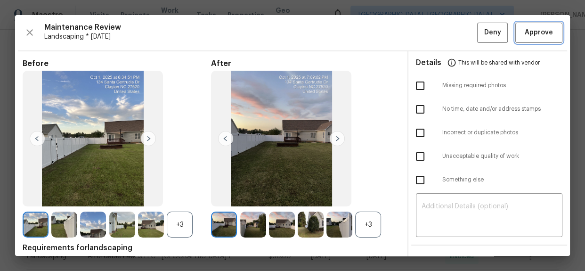
click at [530, 29] on span "Approve" at bounding box center [539, 33] width 28 height 12
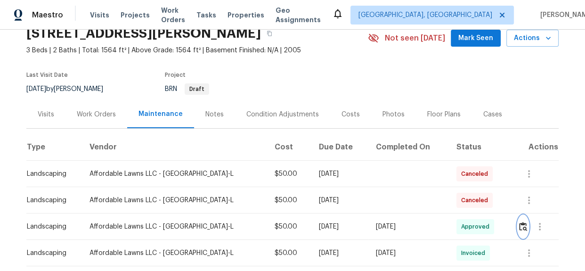
scroll to position [0, 0]
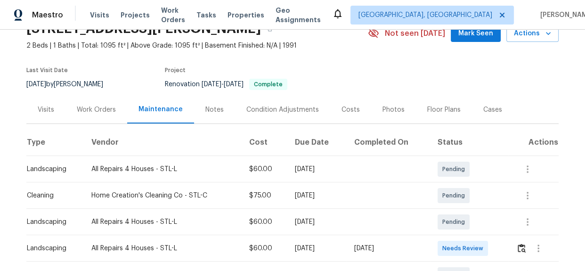
scroll to position [128, 0]
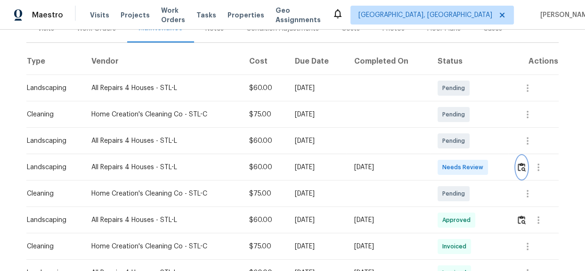
click at [520, 167] on img "button" at bounding box center [522, 167] width 8 height 9
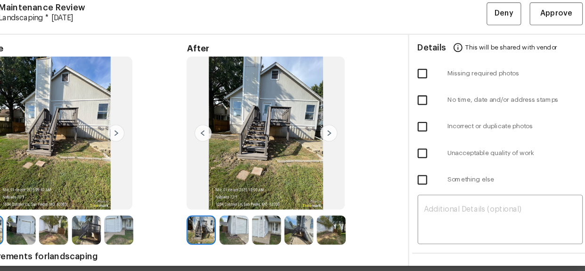
scroll to position [0, 0]
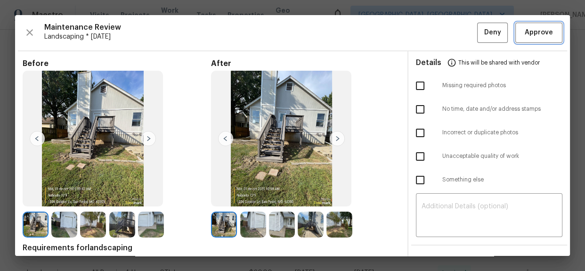
click at [538, 33] on span "Approve" at bounding box center [539, 33] width 28 height 12
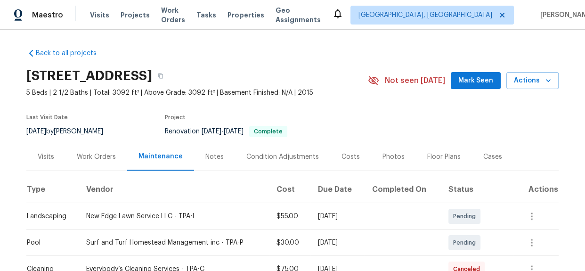
scroll to position [171, 0]
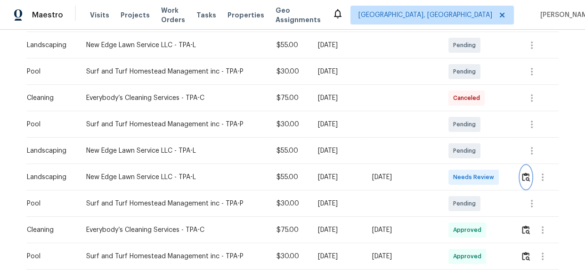
click at [528, 176] on img "button" at bounding box center [526, 176] width 8 height 9
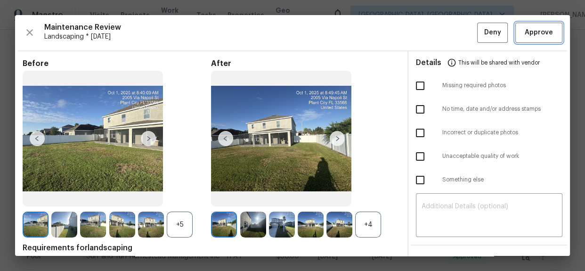
drag, startPoint x: 534, startPoint y: 37, endPoint x: 532, endPoint y: 47, distance: 10.1
click at [534, 37] on span "Approve" at bounding box center [539, 33] width 28 height 12
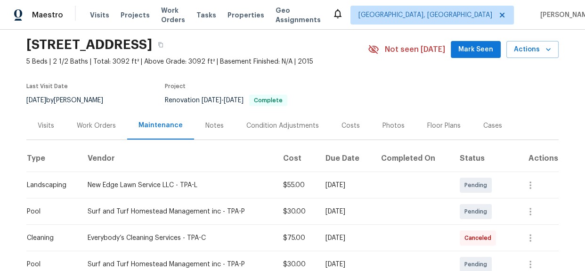
scroll to position [0, 0]
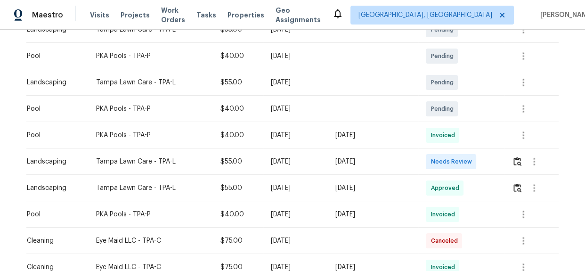
scroll to position [257, 0]
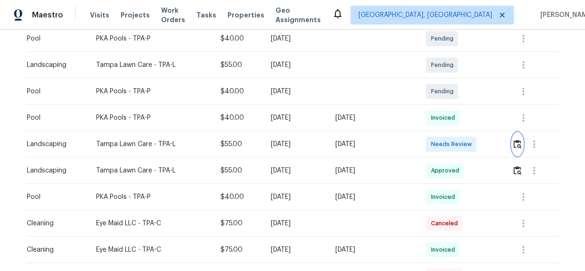
click at [515, 149] on button "button" at bounding box center [517, 144] width 11 height 23
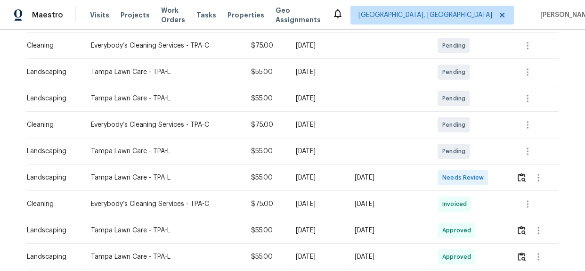
scroll to position [171, 0]
click at [518, 179] on img "button" at bounding box center [522, 176] width 8 height 9
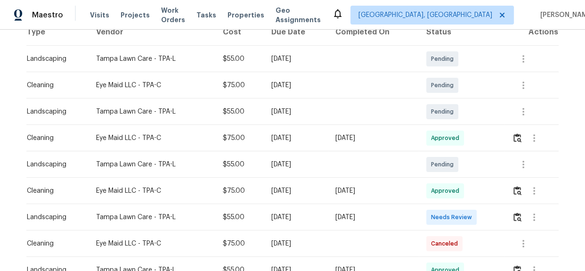
scroll to position [257, 0]
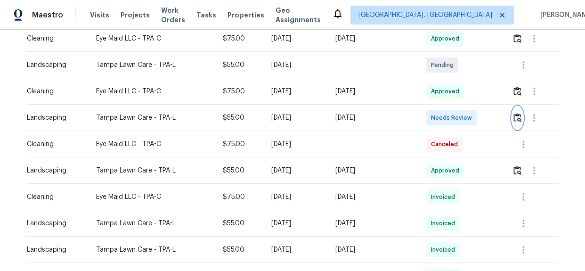
click at [516, 117] on img "button" at bounding box center [518, 117] width 8 height 9
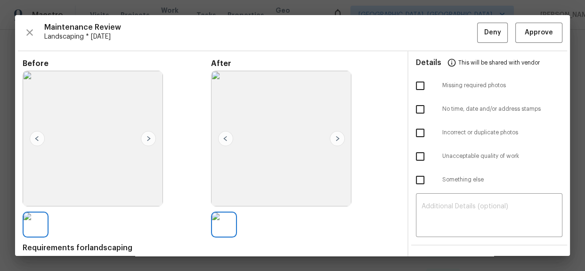
scroll to position [42, 0]
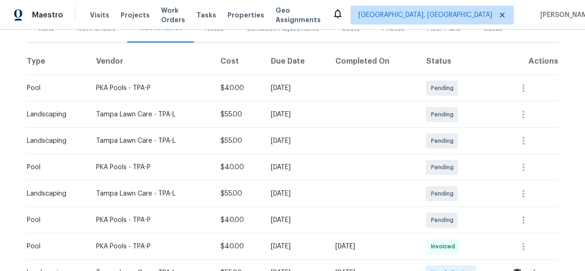
scroll to position [257, 0]
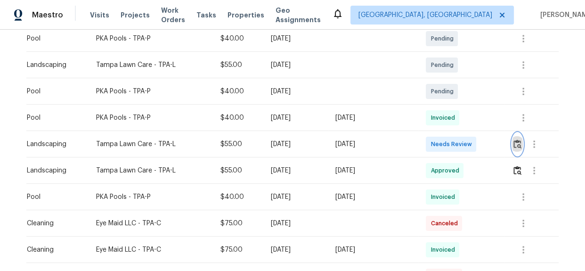
click at [517, 146] on img "button" at bounding box center [518, 143] width 8 height 9
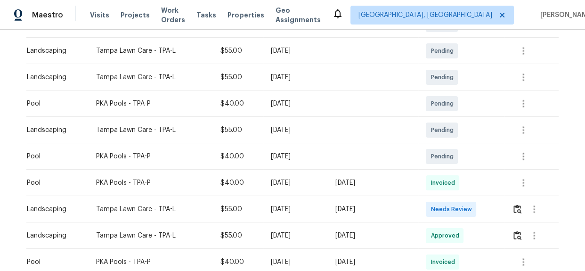
scroll to position [171, 0]
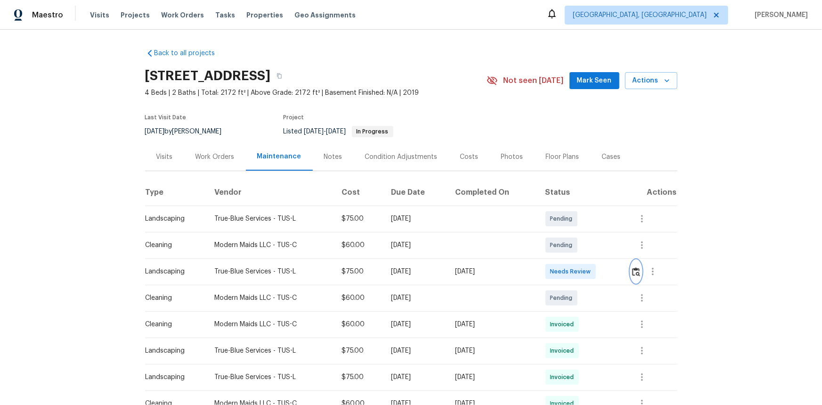
click at [585, 270] on img "button" at bounding box center [636, 271] width 8 height 9
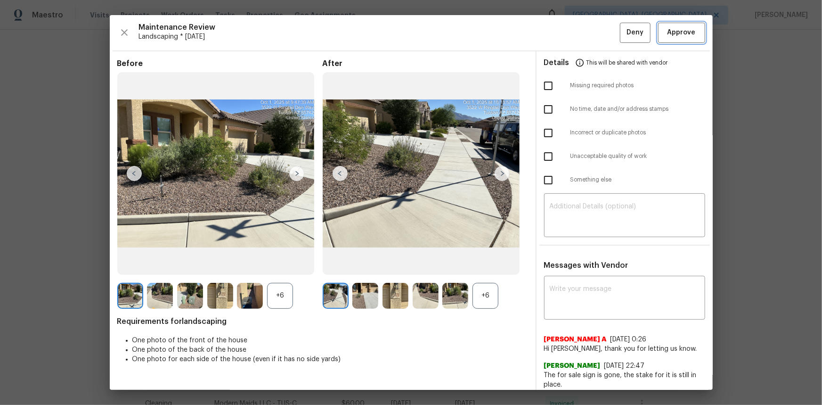
click at [585, 31] on span "Approve" at bounding box center [682, 33] width 28 height 12
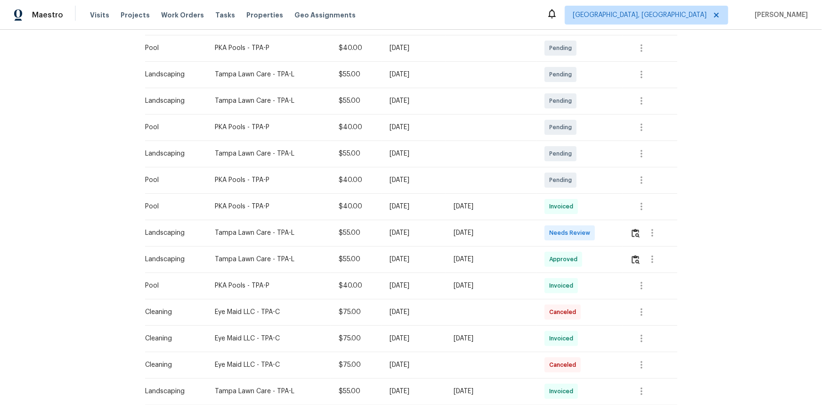
scroll to position [171, 0]
click at [635, 236] on img "button" at bounding box center [636, 232] width 8 height 9
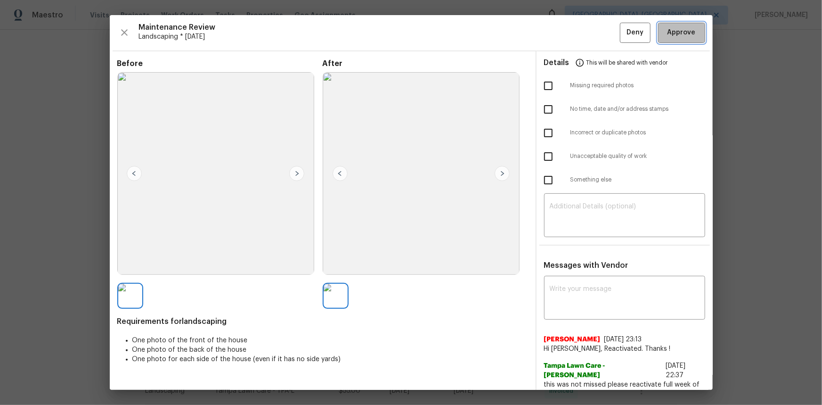
click at [672, 35] on button "Approve" at bounding box center [681, 33] width 47 height 20
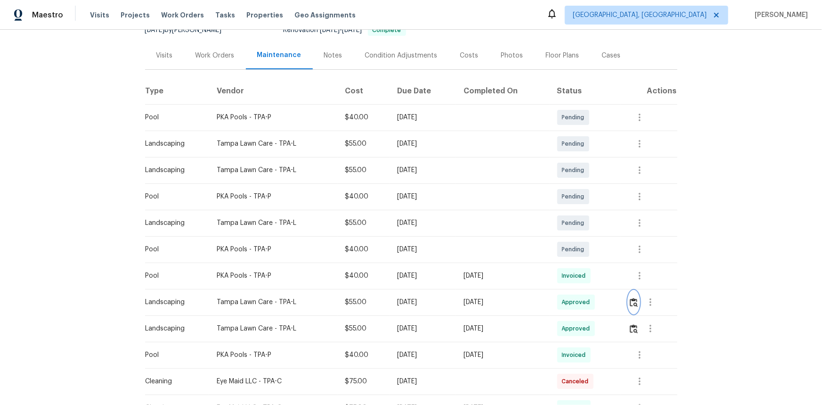
scroll to position [0, 0]
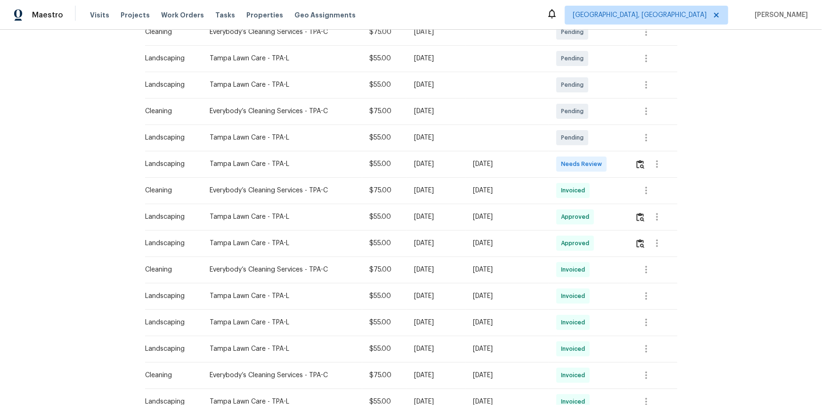
scroll to position [214, 0]
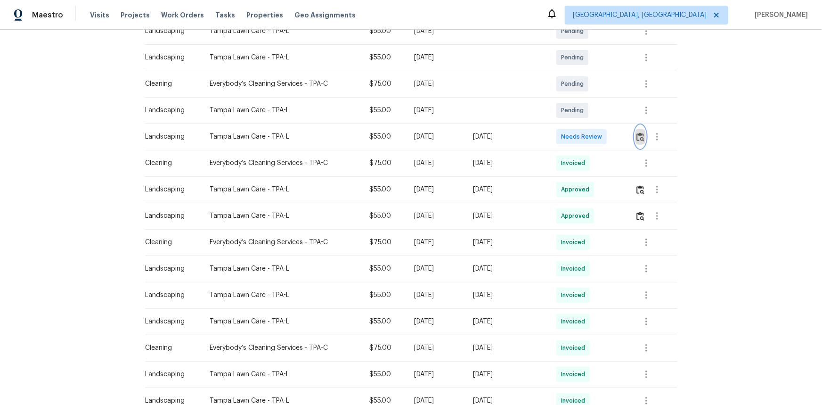
click at [640, 137] on img "button" at bounding box center [641, 136] width 8 height 9
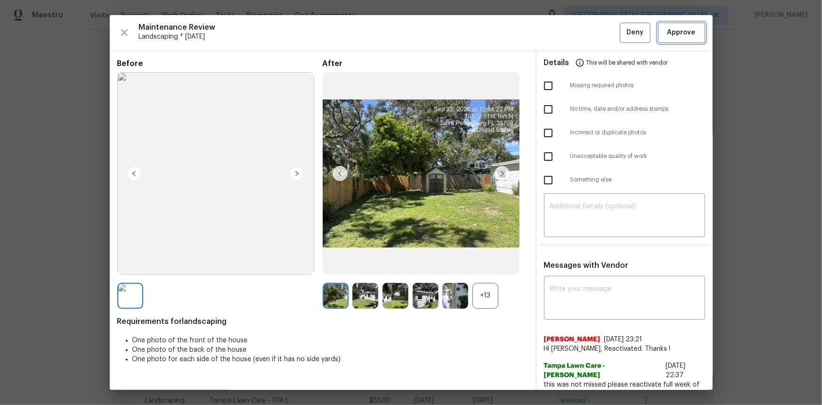
click at [668, 34] on span "Approve" at bounding box center [682, 33] width 28 height 12
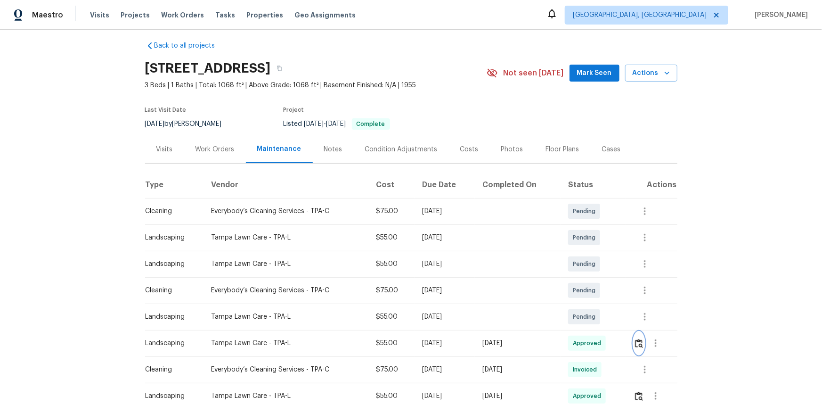
scroll to position [0, 0]
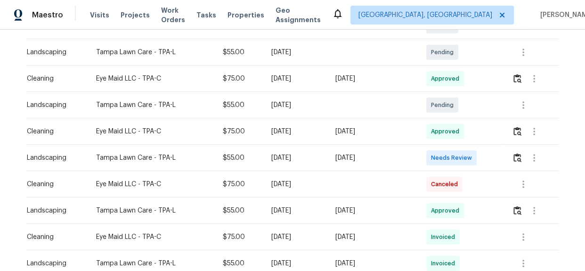
scroll to position [257, 0]
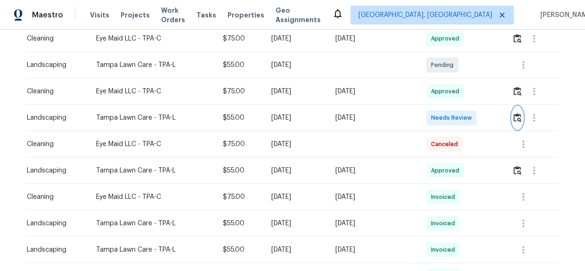
click at [518, 121] on img "button" at bounding box center [518, 117] width 8 height 9
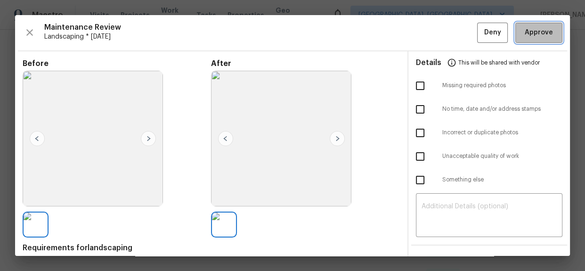
click at [538, 40] on button "Approve" at bounding box center [539, 33] width 47 height 20
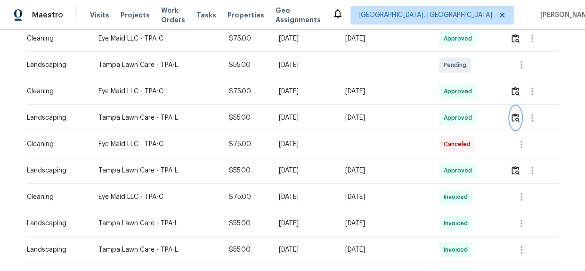
click at [518, 117] on img "button" at bounding box center [516, 117] width 8 height 9
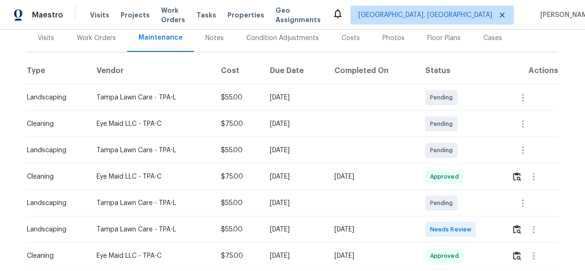
scroll to position [171, 0]
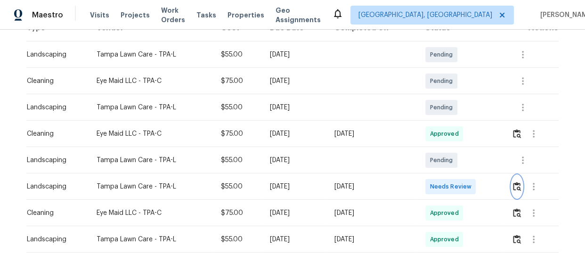
click at [517, 182] on img "button" at bounding box center [517, 186] width 8 height 9
click at [514, 182] on img "button" at bounding box center [517, 186] width 8 height 9
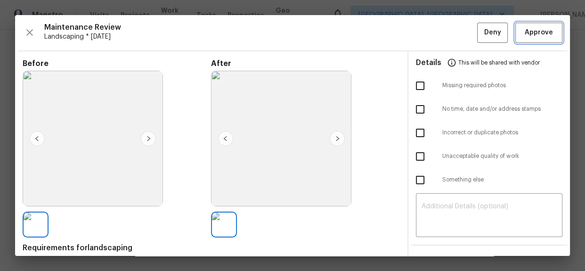
click at [531, 41] on button "Approve" at bounding box center [539, 33] width 47 height 20
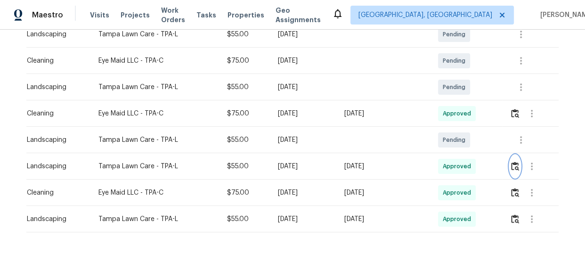
scroll to position [205, 0]
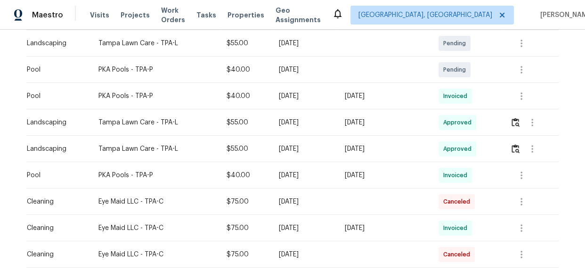
scroll to position [343, 0]
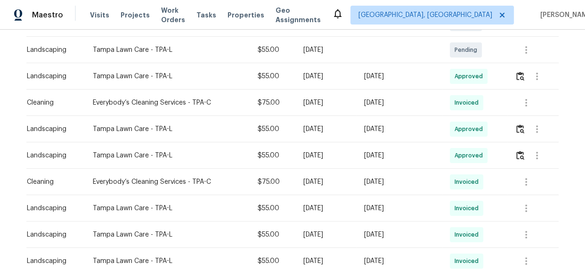
scroll to position [257, 0]
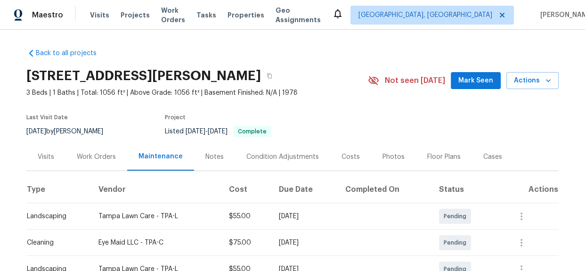
scroll to position [171, 0]
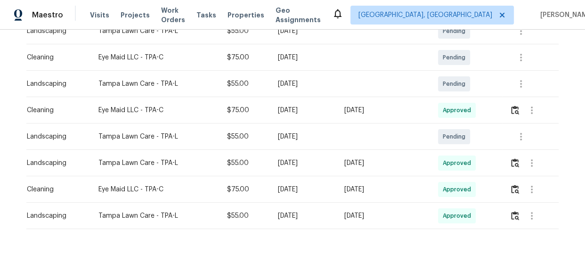
scroll to position [205, 0]
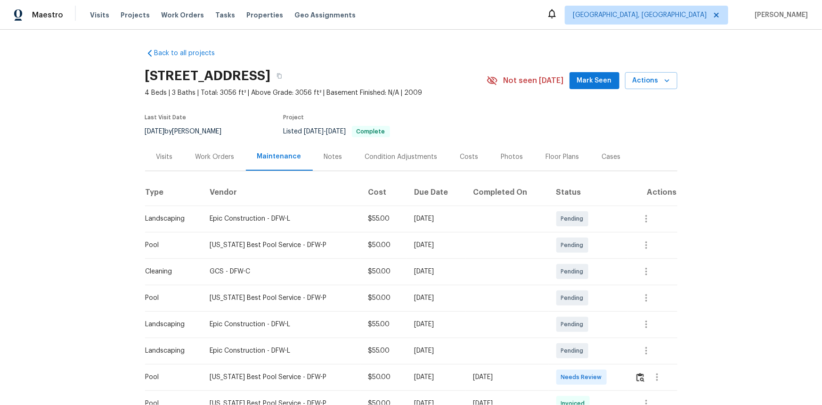
scroll to position [171, 0]
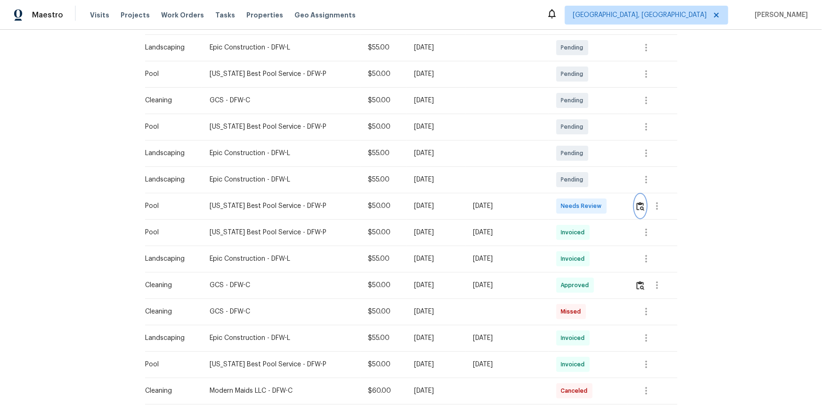
click at [585, 205] on img "button" at bounding box center [641, 206] width 8 height 9
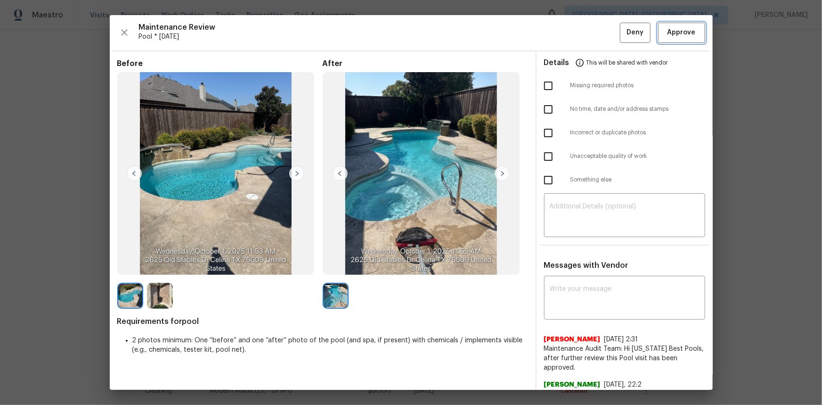
click at [585, 29] on span "Approve" at bounding box center [682, 33] width 28 height 12
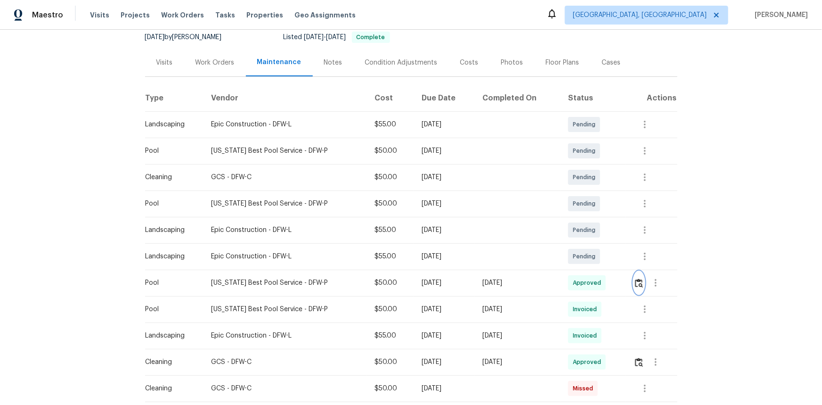
scroll to position [214, 0]
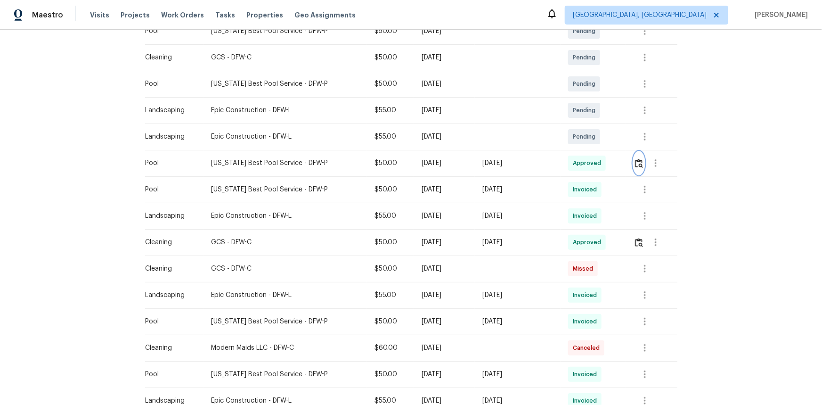
click at [585, 165] on img "button" at bounding box center [639, 163] width 8 height 9
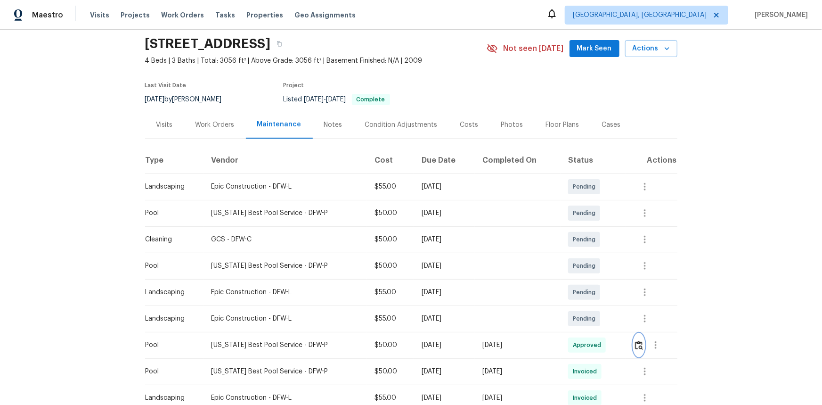
scroll to position [0, 0]
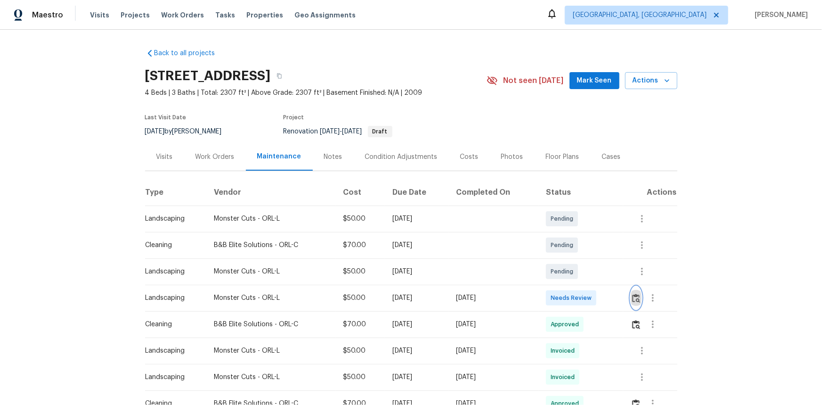
click at [585, 270] on img "button" at bounding box center [636, 298] width 8 height 9
